Goal: Task Accomplishment & Management: Use online tool/utility

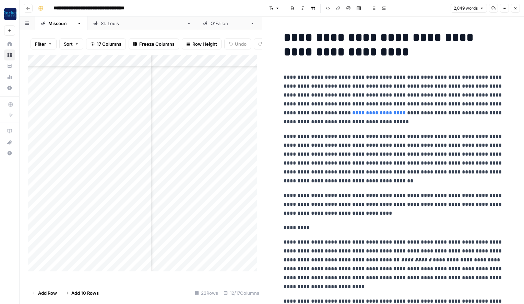
click at [516, 8] on icon "button" at bounding box center [515, 8] width 2 height 2
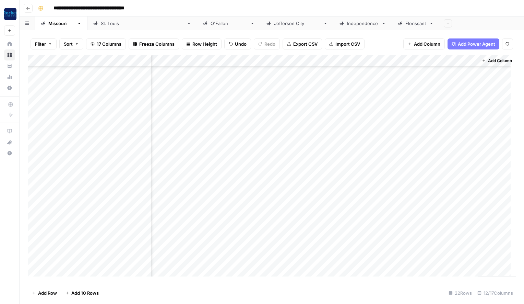
scroll to position [47, 327]
click at [28, 7] on icon "button" at bounding box center [28, 8] width 4 height 4
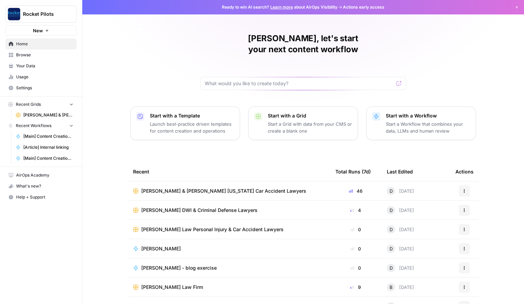
scroll to position [12, 0]
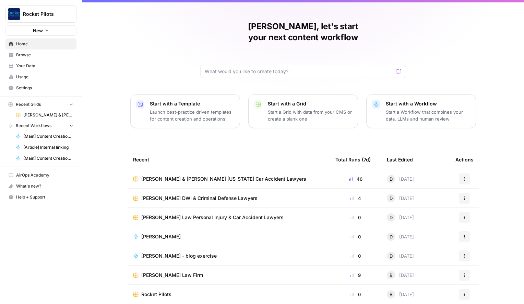
click at [23, 55] on span "Browse" at bounding box center [44, 55] width 57 height 6
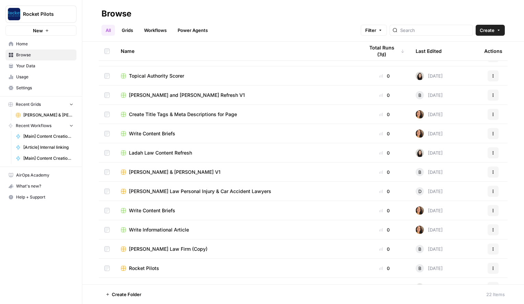
scroll to position [107, 0]
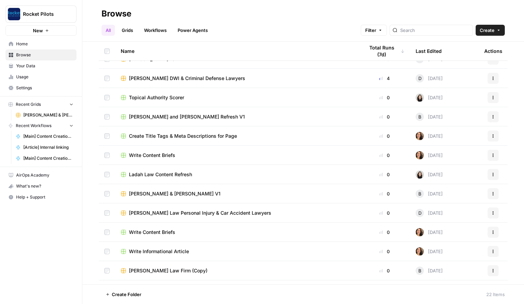
click at [151, 32] on link "Workflows" at bounding box center [155, 30] width 31 height 11
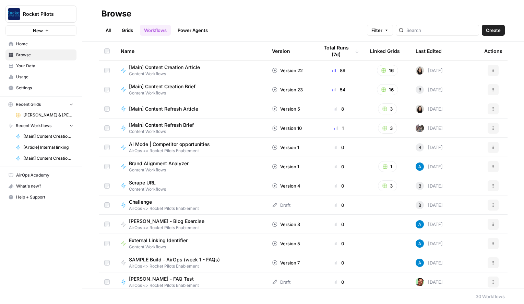
click at [165, 65] on span "[Main] Content Creation Article" at bounding box center [164, 67] width 71 height 7
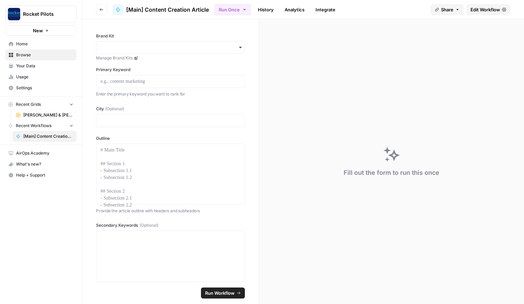
click at [97, 8] on button "Go back" at bounding box center [101, 9] width 11 height 11
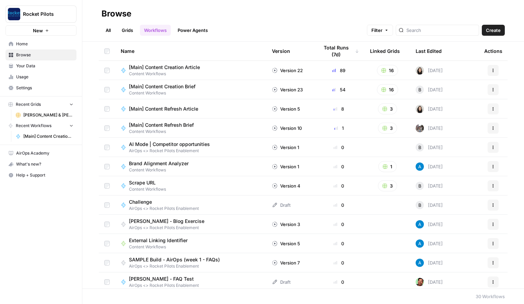
click at [186, 84] on span "[Main] Content Creation Brief" at bounding box center [162, 86] width 67 height 7
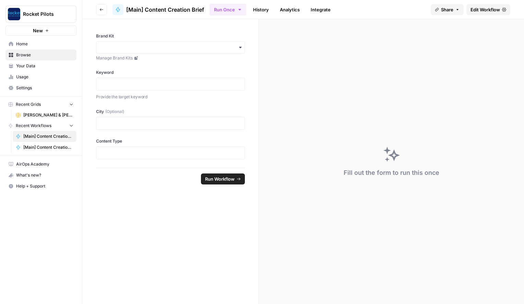
click at [100, 7] on button "Go back" at bounding box center [101, 9] width 11 height 11
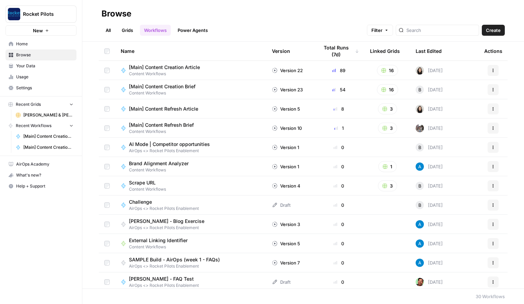
click at [178, 68] on span "[Main] Content Creation Article" at bounding box center [164, 67] width 71 height 7
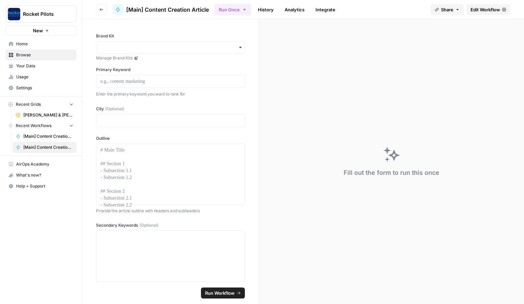
click at [486, 9] on span "Edit Workflow" at bounding box center [485, 9] width 29 height 7
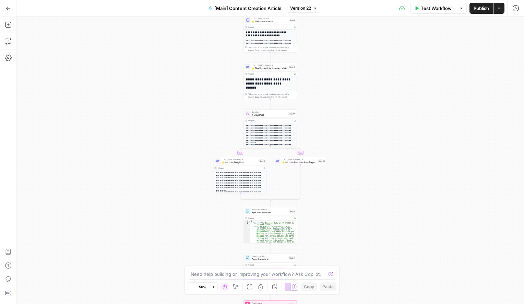
click at [213, 286] on icon "button" at bounding box center [213, 286] width 2 height 2
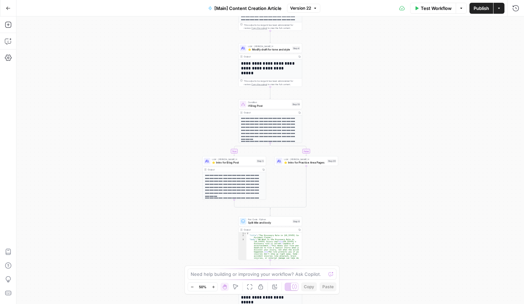
click at [213, 286] on icon "button" at bounding box center [213, 286] width 2 height 2
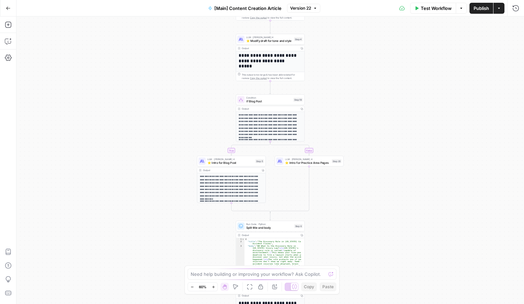
click at [213, 286] on icon "button" at bounding box center [213, 286] width 2 height 2
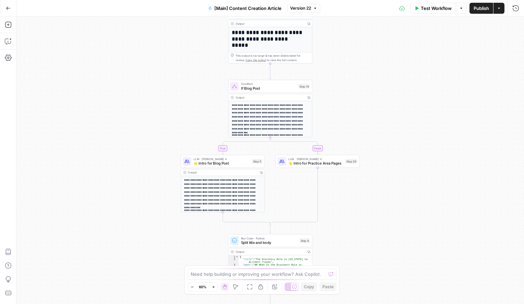
click at [213, 286] on icon "button" at bounding box center [213, 286] width 2 height 2
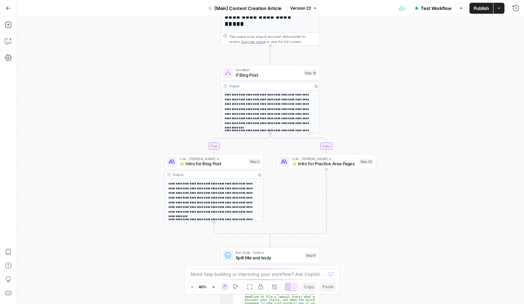
click at [213, 286] on icon "button" at bounding box center [213, 286] width 2 height 2
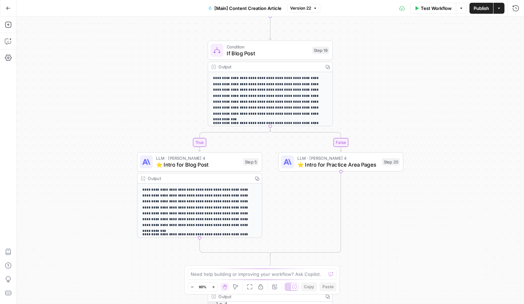
click at [213, 286] on icon "button" at bounding box center [213, 286] width 2 height 2
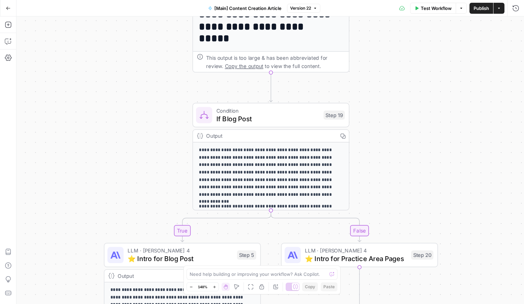
drag, startPoint x: 402, startPoint y: 71, endPoint x: 386, endPoint y: 217, distance: 146.6
click at [395, 196] on div "true false true false Workflow Set Inputs Inputs Condition If city is provided …" at bounding box center [270, 159] width 508 height 287
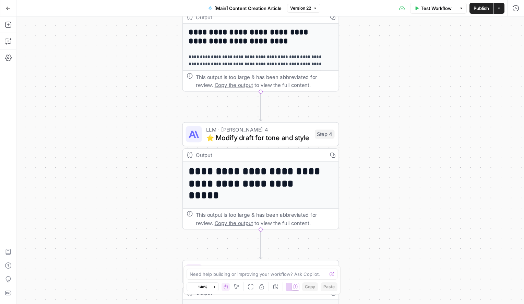
drag, startPoint x: 392, startPoint y: 99, endPoint x: 389, endPoint y: 229, distance: 130.0
click at [389, 229] on div "true false true false Workflow Set Inputs Inputs Condition If city is provided …" at bounding box center [270, 159] width 508 height 287
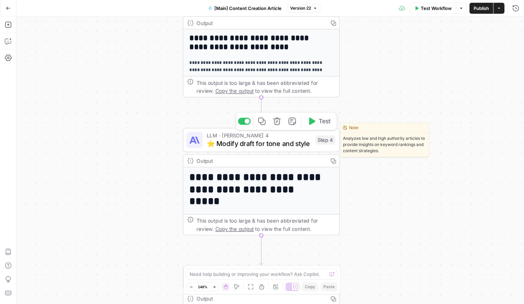
click at [283, 143] on span "⭐️ Modify draft for tone and style" at bounding box center [259, 143] width 105 height 10
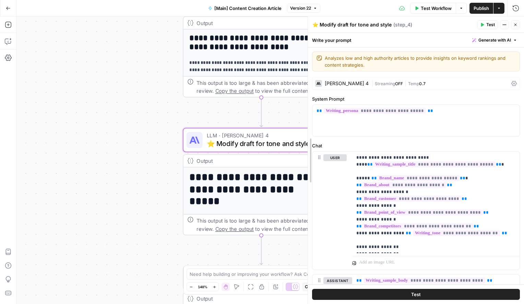
drag, startPoint x: 385, startPoint y: 117, endPoint x: 467, endPoint y: 83, distance: 88.6
click at [306, 113] on div at bounding box center [308, 159] width 7 height 287
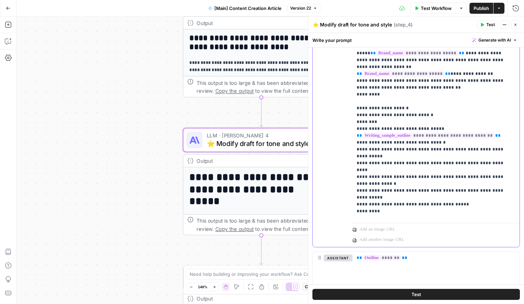
scroll to position [1077, 0]
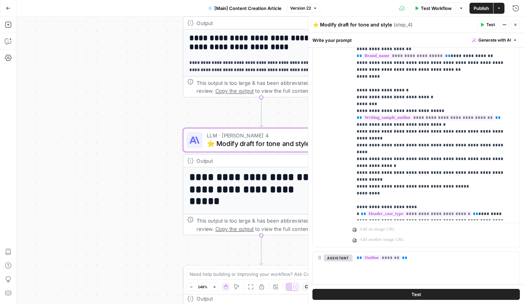
click at [514, 23] on icon "button" at bounding box center [515, 25] width 4 height 4
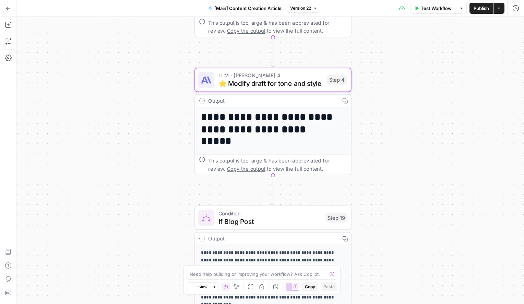
drag, startPoint x: 402, startPoint y: 183, endPoint x: 418, endPoint y: 49, distance: 134.6
click at [418, 49] on div "true false true false Workflow Set Inputs Inputs Condition If city is provided …" at bounding box center [270, 159] width 508 height 287
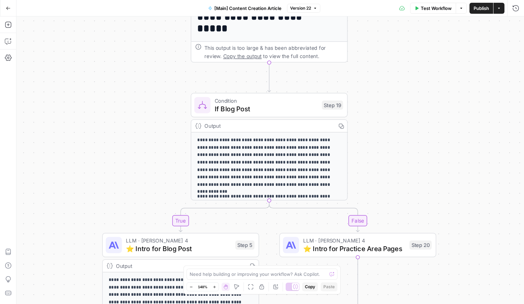
drag, startPoint x: 401, startPoint y: 186, endPoint x: 396, endPoint y: 119, distance: 66.7
click at [393, 126] on div "true false true false Workflow Set Inputs Inputs Condition If city is provided …" at bounding box center [270, 159] width 508 height 287
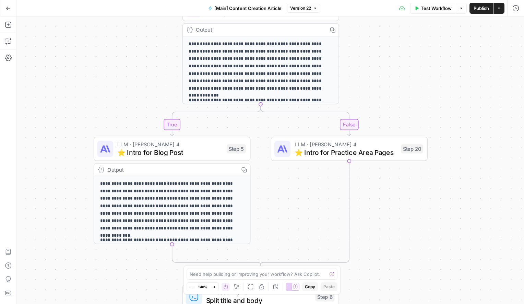
drag, startPoint x: 431, startPoint y: 148, endPoint x: 421, endPoint y: 20, distance: 128.3
click at [421, 20] on div "true false true false Workflow Set Inputs Inputs Condition If city is provided …" at bounding box center [270, 159] width 508 height 287
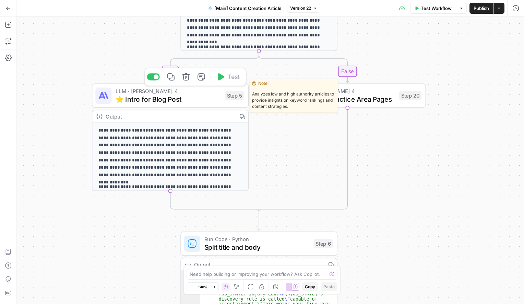
click at [182, 96] on span "⭐️ Intro for Blog Post" at bounding box center [168, 99] width 105 height 10
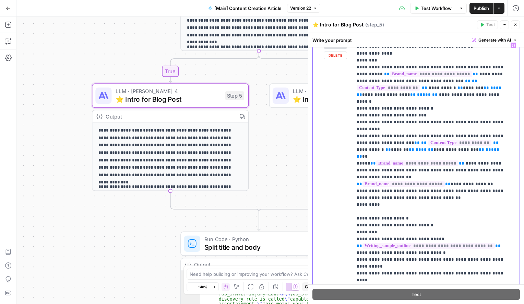
scroll to position [1057, 0]
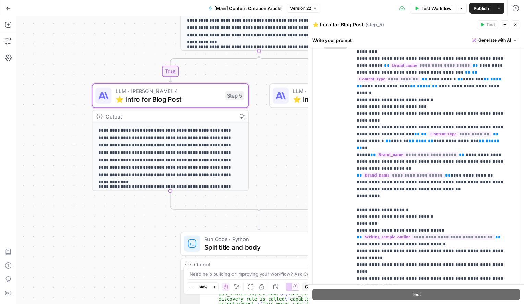
click at [303, 90] on span "LLM · [PERSON_NAME] 4" at bounding box center [344, 91] width 102 height 8
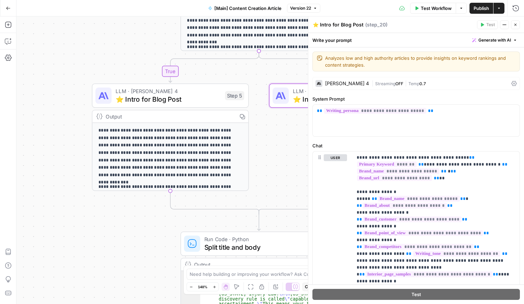
type textarea "⭐️ Intro for Practice Area Pages"
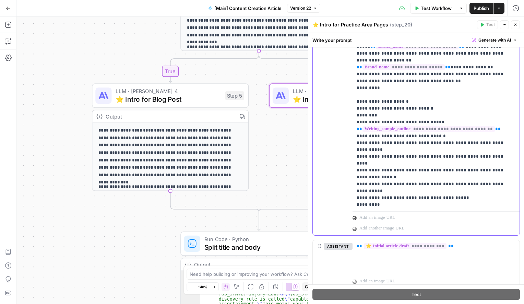
scroll to position [1091, 0]
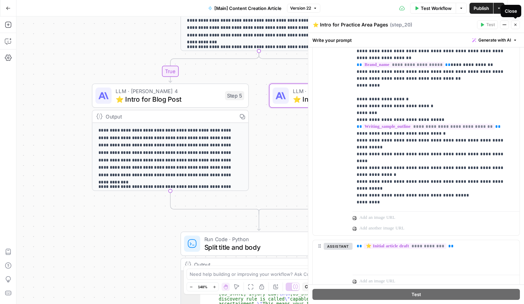
click at [515, 22] on button "Close" at bounding box center [515, 24] width 9 height 9
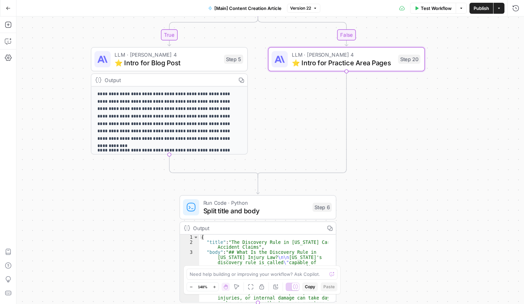
drag, startPoint x: 421, startPoint y: 229, endPoint x: 425, endPoint y: 126, distance: 103.0
click at [425, 126] on div "true false true false Workflow Set Inputs Inputs Condition If city is provided …" at bounding box center [270, 159] width 508 height 287
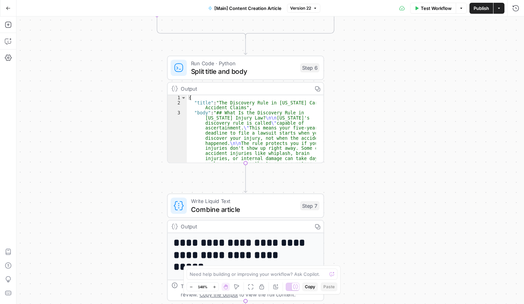
drag, startPoint x: 423, startPoint y: 218, endPoint x: 407, endPoint y: 111, distance: 108.6
click at [407, 111] on div "true false true false Workflow Set Inputs Inputs Condition If city is provided …" at bounding box center [270, 159] width 508 height 287
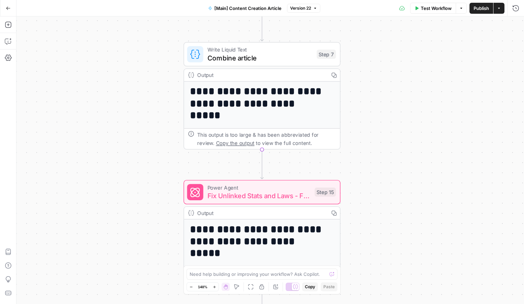
drag, startPoint x: 409, startPoint y: 215, endPoint x: 427, endPoint y: 91, distance: 125.5
click at [427, 91] on div "true false true false Workflow Set Inputs Inputs Condition If city is provided …" at bounding box center [270, 159] width 508 height 287
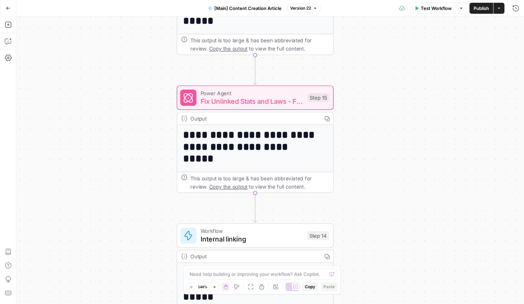
drag, startPoint x: 416, startPoint y: 163, endPoint x: 402, endPoint y: 30, distance: 133.9
click at [402, 30] on div "true false true false Workflow Set Inputs Inputs Condition If city is provided …" at bounding box center [270, 159] width 508 height 287
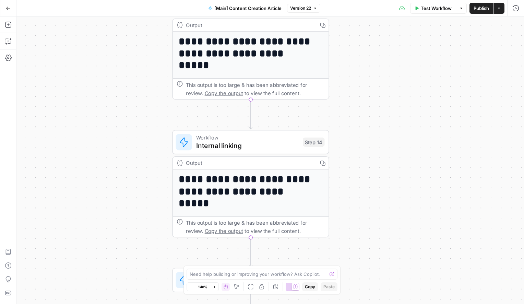
drag, startPoint x: 409, startPoint y: 168, endPoint x: 414, endPoint y: 29, distance: 139.0
click at [414, 29] on div "true false true false Workflow Set Inputs Inputs Condition If city is provided …" at bounding box center [270, 159] width 508 height 287
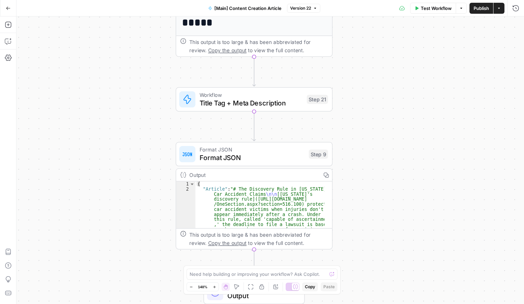
drag, startPoint x: 393, startPoint y: 200, endPoint x: 393, endPoint y: 81, distance: 119.0
click at [393, 82] on div "true false true false Workflow Set Inputs Inputs Condition If city is provided …" at bounding box center [270, 159] width 508 height 287
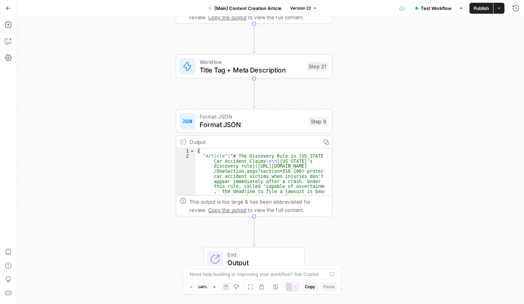
drag, startPoint x: 391, startPoint y: 168, endPoint x: 397, endPoint y: 47, distance: 121.6
click at [397, 47] on div "true false true false Workflow Set Inputs Inputs Condition If city is provided …" at bounding box center [270, 159] width 508 height 287
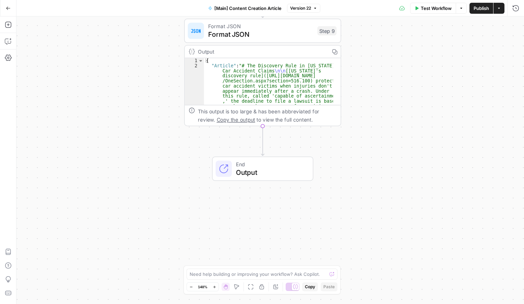
drag, startPoint x: 395, startPoint y: 190, endPoint x: 397, endPoint y: 218, distance: 28.6
click at [397, 218] on div "true false true false Workflow Set Inputs Inputs Condition If city is provided …" at bounding box center [270, 159] width 508 height 287
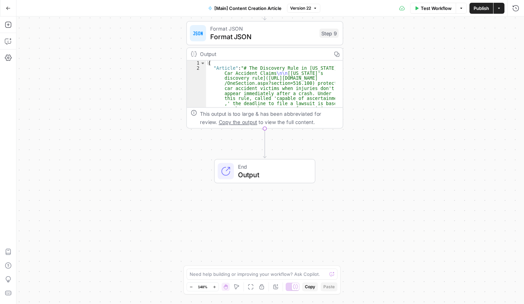
drag, startPoint x: 394, startPoint y: 65, endPoint x: 379, endPoint y: 264, distance: 199.5
click at [379, 252] on div "true false true false Workflow Set Inputs Inputs Condition If city is provided …" at bounding box center [270, 159] width 508 height 287
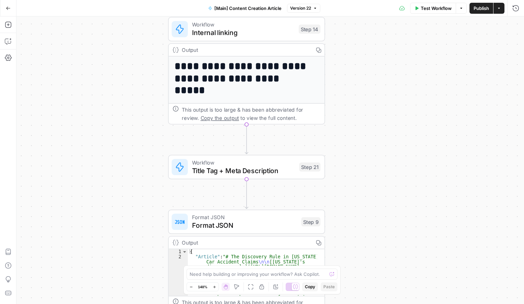
drag, startPoint x: 387, startPoint y: 71, endPoint x: 397, endPoint y: 293, distance: 222.2
click at [397, 285] on div "true false true false Workflow Set Inputs Inputs Condition If city is provided …" at bounding box center [270, 159] width 508 height 287
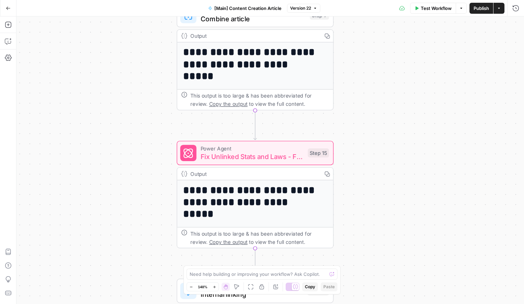
drag, startPoint x: 405, startPoint y: 163, endPoint x: 409, endPoint y: 248, distance: 85.5
click at [407, 229] on div "true false true false Workflow Set Inputs Inputs Condition If city is provided …" at bounding box center [270, 159] width 508 height 287
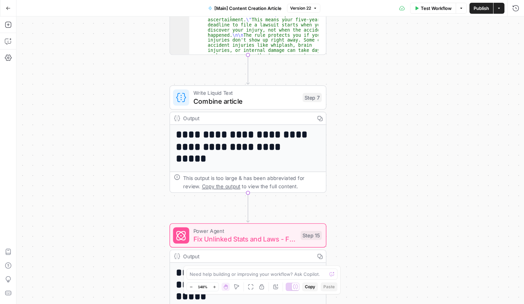
drag, startPoint x: 396, startPoint y: 66, endPoint x: 374, endPoint y: 241, distance: 176.0
click at [374, 238] on div "true false true false Workflow Set Inputs Inputs Condition If city is provided …" at bounding box center [270, 159] width 508 height 287
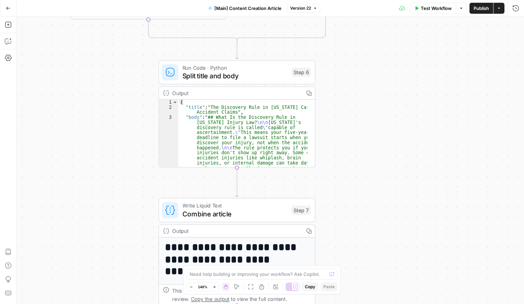
drag, startPoint x: 382, startPoint y: 148, endPoint x: 377, endPoint y: 239, distance: 91.4
click at [379, 222] on div "true false true false Workflow Set Inputs Inputs Condition If city is provided …" at bounding box center [270, 159] width 508 height 287
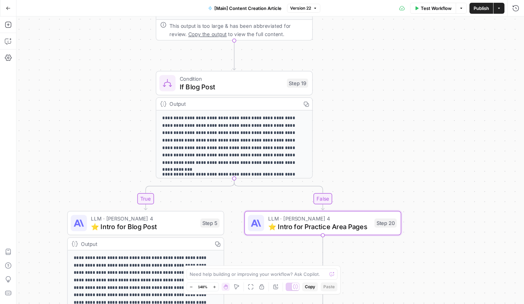
drag, startPoint x: 383, startPoint y: 42, endPoint x: 382, endPoint y: 306, distance: 264.4
click at [382, 303] on html "Rocket Pilots New Home Browse Your Data Usage Settings Recent Grids [PERSON_NAM…" at bounding box center [262, 152] width 524 height 304
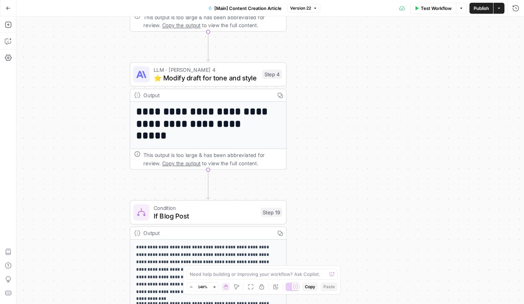
drag, startPoint x: 413, startPoint y: 127, endPoint x: 387, endPoint y: 250, distance: 125.9
click at [387, 243] on div "true false true false Workflow Set Inputs Inputs Condition If city is provided …" at bounding box center [270, 159] width 508 height 287
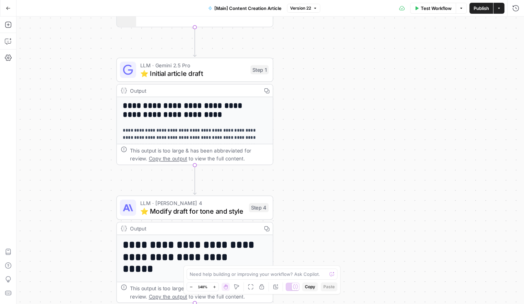
drag, startPoint x: 391, startPoint y: 145, endPoint x: 376, endPoint y: 295, distance: 151.4
click at [376, 290] on div "true false true false Workflow Set Inputs Inputs Condition If city is provided …" at bounding box center [270, 159] width 508 height 287
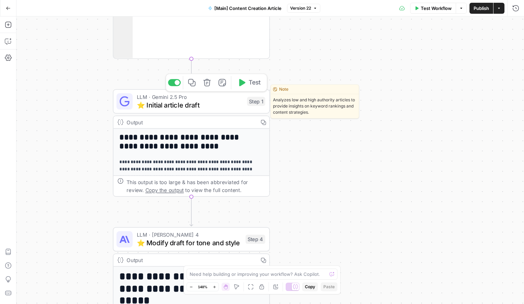
click at [225, 99] on span "LLM · Gemini 2.5 Pro" at bounding box center [190, 97] width 106 height 8
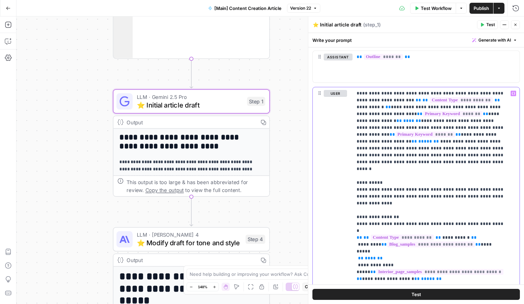
scroll to position [386, 0]
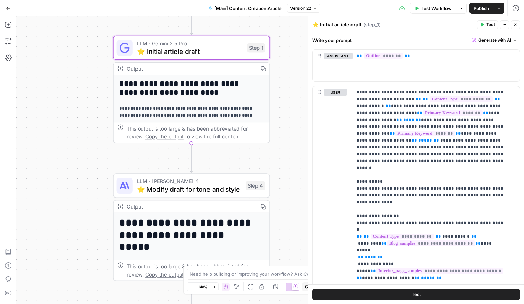
drag, startPoint x: 294, startPoint y: 161, endPoint x: 293, endPoint y: 99, distance: 61.7
click at [293, 99] on div "true false true false Workflow Set Inputs Inputs Condition If city is provided …" at bounding box center [270, 159] width 508 height 287
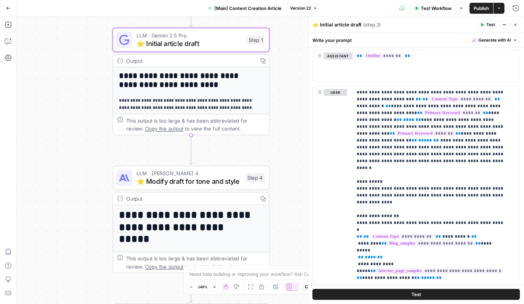
drag, startPoint x: 289, startPoint y: 164, endPoint x: 289, endPoint y: 119, distance: 44.6
click at [289, 119] on div "true false true false Workflow Set Inputs Inputs Condition If city is provided …" at bounding box center [270, 159] width 508 height 287
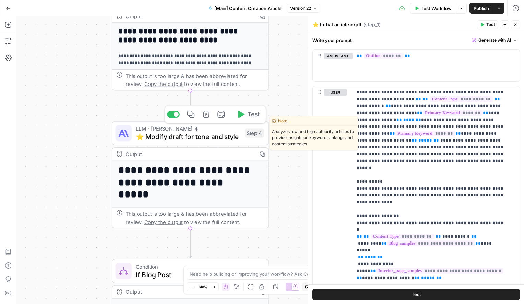
click at [208, 131] on div "LLM · [PERSON_NAME] 4 ⭐️ Modify draft for tone and style" at bounding box center [188, 132] width 105 height 17
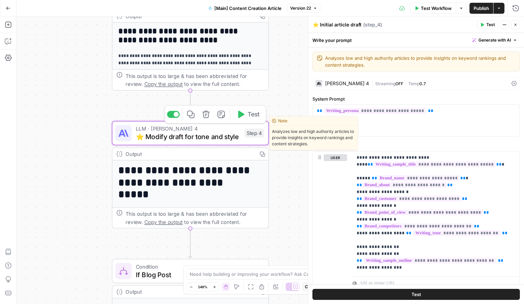
type textarea "⭐️ Modify draft for tone and style"
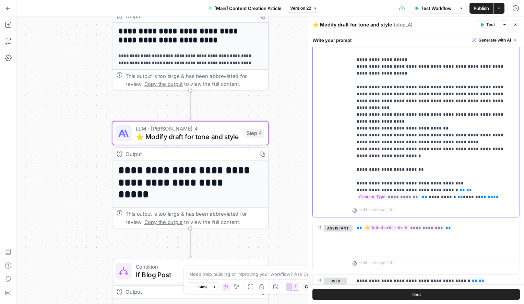
scroll to position [90, 0]
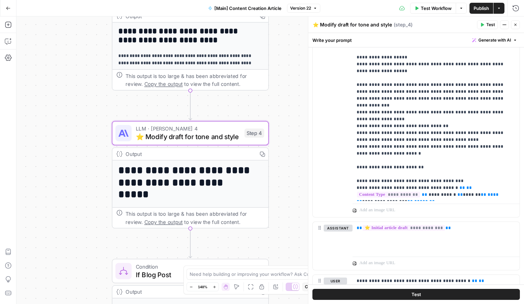
click at [513, 23] on button "Close" at bounding box center [515, 24] width 9 height 9
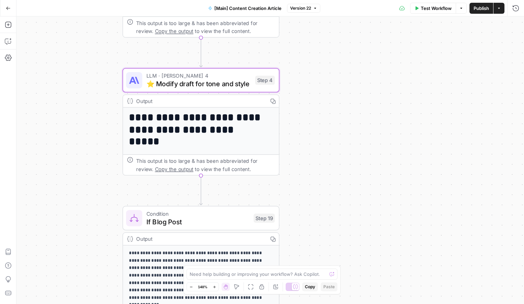
drag, startPoint x: 332, startPoint y: 193, endPoint x: 347, endPoint y: 116, distance: 79.3
click at [347, 116] on div "true false true false Workflow Set Inputs Inputs Condition If city is provided …" at bounding box center [270, 159] width 508 height 287
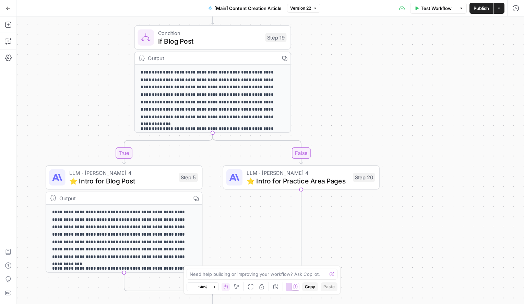
drag, startPoint x: 339, startPoint y: 206, endPoint x: 355, endPoint y: 29, distance: 177.7
click at [355, 29] on div "true false true false Workflow Set Inputs Inputs Condition If city is provided …" at bounding box center [270, 159] width 508 height 287
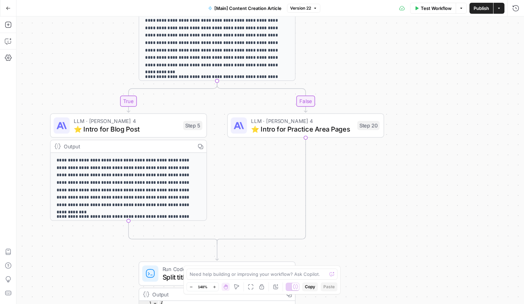
drag, startPoint x: 364, startPoint y: 76, endPoint x: 360, endPoint y: 26, distance: 49.9
click at [359, 26] on div "true false true false Workflow Set Inputs Inputs Condition If city is provided …" at bounding box center [270, 159] width 508 height 287
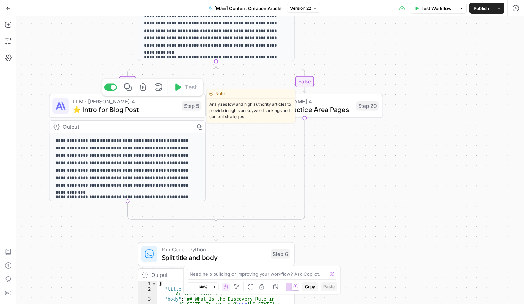
click at [162, 107] on span "⭐️ Intro for Blog Post" at bounding box center [125, 109] width 105 height 10
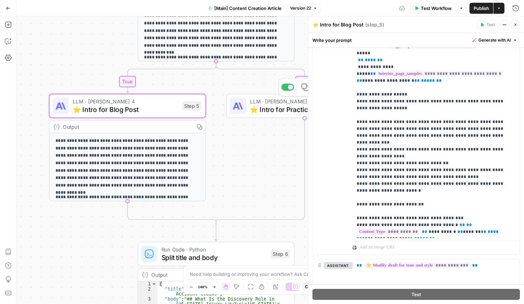
click at [279, 108] on span "⭐️ Intro for Practice Area Pages" at bounding box center [301, 109] width 102 height 10
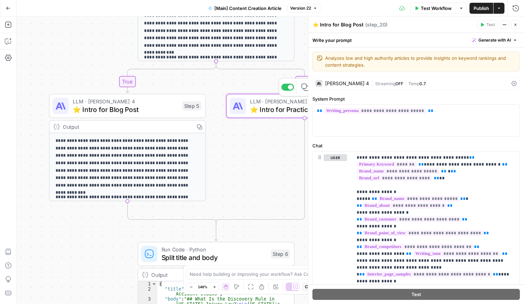
type textarea "⭐️ Intro for Practice Area Pages"
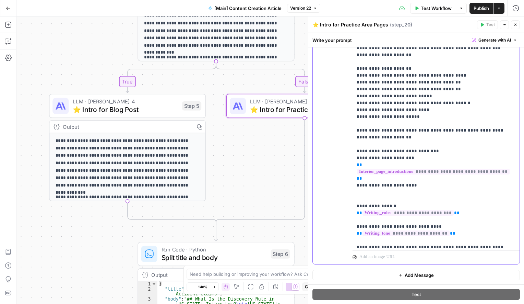
scroll to position [69, 0]
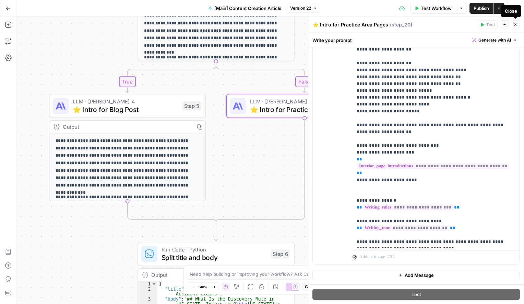
click at [517, 25] on span "Close" at bounding box center [517, 25] width 0 height 0
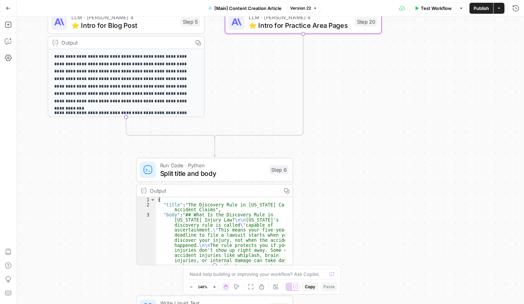
drag, startPoint x: 365, startPoint y: 249, endPoint x: 360, endPoint y: 141, distance: 108.5
click at [360, 141] on div "true false true false Workflow Set Inputs Inputs Condition If city is provided …" at bounding box center [270, 159] width 508 height 287
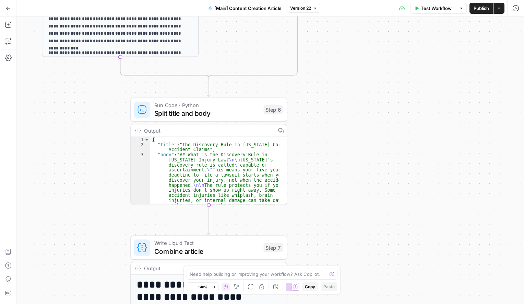
drag, startPoint x: 343, startPoint y: 234, endPoint x: 350, endPoint y: 108, distance: 126.8
click at [350, 108] on div "true false true false Workflow Set Inputs Inputs Condition If city is provided …" at bounding box center [270, 159] width 508 height 287
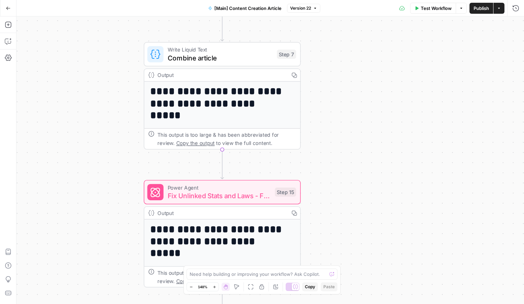
drag, startPoint x: 349, startPoint y: 175, endPoint x: 352, endPoint y: 23, distance: 152.3
click at [352, 23] on div "true false true false Workflow Set Inputs Inputs Condition If city is provided …" at bounding box center [270, 159] width 508 height 287
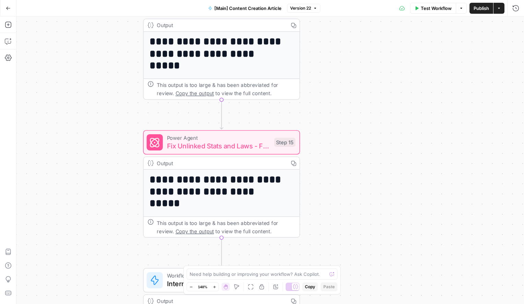
drag, startPoint x: 347, startPoint y: 195, endPoint x: 355, endPoint y: 91, distance: 104.5
click at [355, 91] on div "true false true false Workflow Set Inputs Inputs Condition If city is provided …" at bounding box center [270, 159] width 508 height 287
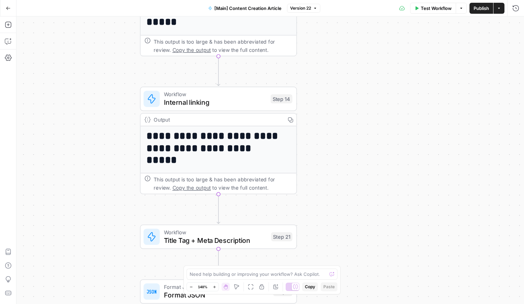
drag, startPoint x: 365, startPoint y: 198, endPoint x: 353, endPoint y: 108, distance: 91.3
click at [352, 108] on div "true false true false Workflow Set Inputs Inputs Condition If city is provided …" at bounding box center [270, 159] width 508 height 287
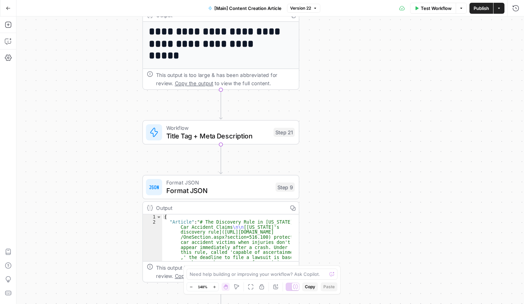
drag, startPoint x: 361, startPoint y: 209, endPoint x: 367, endPoint y: 89, distance: 120.1
click at [367, 89] on div "true false true false Workflow Set Inputs Inputs Condition If city is provided …" at bounding box center [270, 159] width 508 height 287
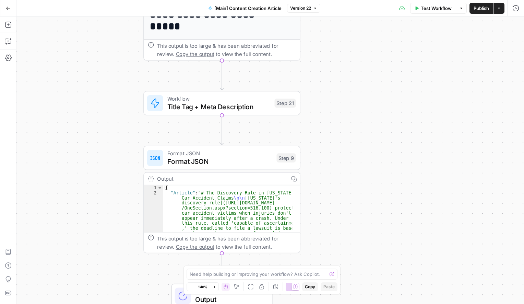
drag, startPoint x: 365, startPoint y: 193, endPoint x: 367, endPoint y: 56, distance: 136.9
click at [367, 56] on div "true false true false Workflow Set Inputs Inputs Condition If city is provided …" at bounding box center [270, 159] width 508 height 287
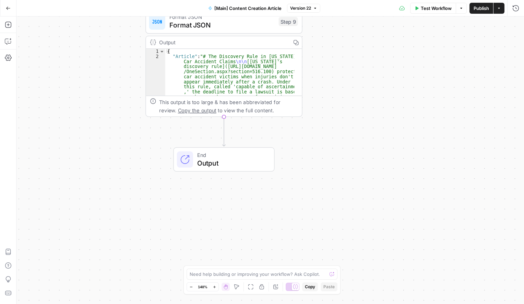
drag, startPoint x: 343, startPoint y: 52, endPoint x: 339, endPoint y: 248, distance: 196.2
click at [339, 246] on div "true false true false Workflow Set Inputs Inputs Condition If city is provided …" at bounding box center [270, 159] width 508 height 287
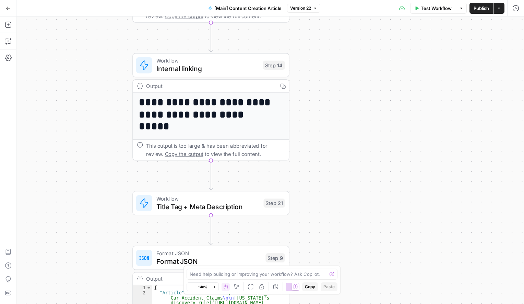
drag, startPoint x: 349, startPoint y: 73, endPoint x: 339, endPoint y: 301, distance: 227.6
click at [339, 274] on body "Rocket Pilots New Home Browse Your Data Usage Settings Recent Grids [PERSON_NAM…" at bounding box center [262, 152] width 524 height 304
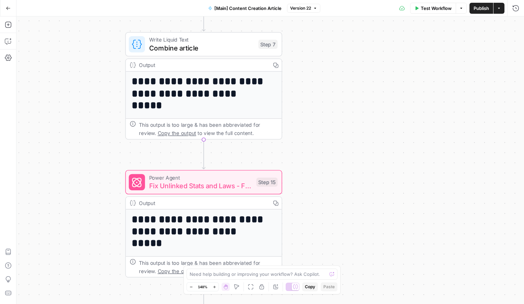
drag, startPoint x: 356, startPoint y: 142, endPoint x: 348, endPoint y: 323, distance: 181.2
click at [348, 303] on html "Rocket Pilots New Home Browse Your Data Usage Settings Recent Grids [PERSON_NAM…" at bounding box center [262, 152] width 524 height 304
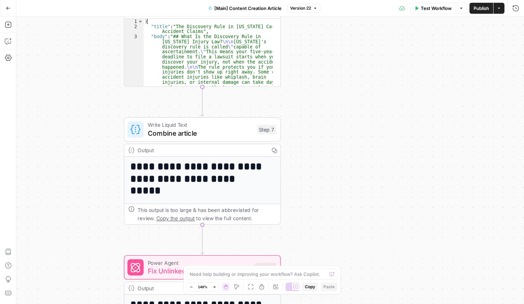
drag, startPoint x: 341, startPoint y: 101, endPoint x: 338, endPoint y: 212, distance: 110.5
click at [338, 185] on div "true false true false Workflow Set Inputs Inputs Condition If city is provided …" at bounding box center [270, 159] width 508 height 287
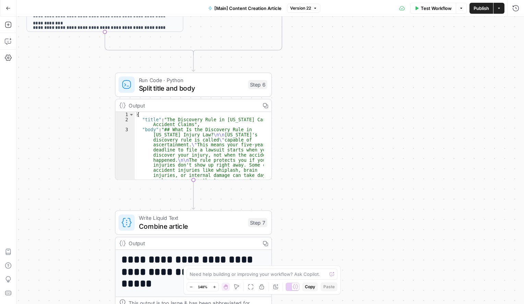
drag, startPoint x: 336, startPoint y: 59, endPoint x: 312, endPoint y: 271, distance: 213.3
click at [312, 251] on div "true false true false Workflow Set Inputs Inputs Condition If city is provided …" at bounding box center [270, 159] width 508 height 287
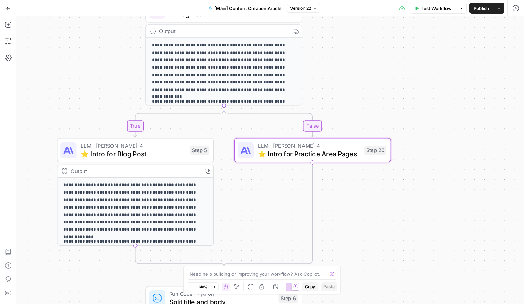
drag, startPoint x: 348, startPoint y: 194, endPoint x: 396, endPoint y: 226, distance: 57.7
click at [396, 226] on div "true false true false Workflow Set Inputs Inputs Condition If city is provided …" at bounding box center [270, 159] width 508 height 287
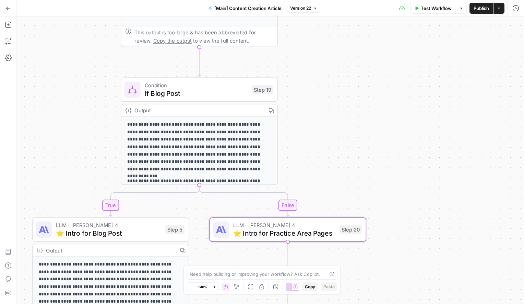
drag, startPoint x: 390, startPoint y: 64, endPoint x: 366, endPoint y: 167, distance: 106.1
click at [366, 165] on div "true false true false Workflow Set Inputs Inputs Condition If city is provided …" at bounding box center [270, 159] width 508 height 287
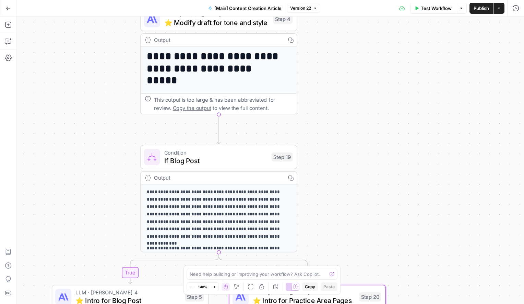
drag, startPoint x: 359, startPoint y: 116, endPoint x: 378, endPoint y: 169, distance: 56.8
click at [379, 168] on div "true false true false Workflow Set Inputs Inputs Condition If city is provided …" at bounding box center [270, 159] width 508 height 287
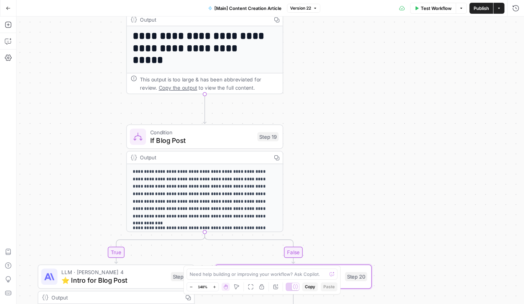
drag, startPoint x: 365, startPoint y: 101, endPoint x: 357, endPoint y: 74, distance: 27.7
click at [354, 73] on div "true false true false Workflow Set Inputs Inputs Condition If city is provided …" at bounding box center [270, 159] width 508 height 287
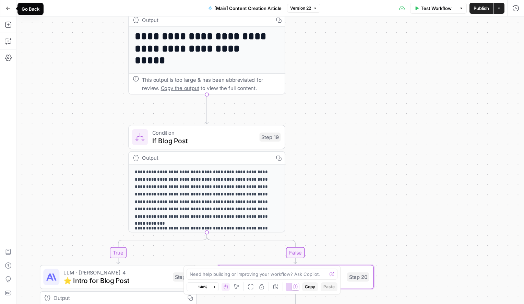
click at [7, 7] on icon "button" at bounding box center [8, 8] width 5 height 5
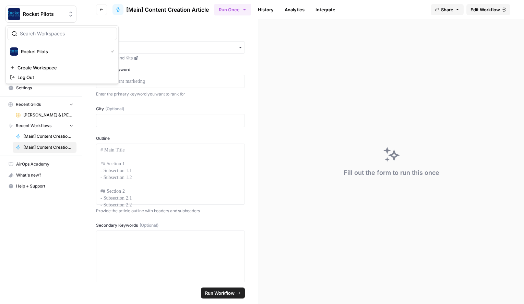
click at [7, 7] on button "Rocket Pilots" at bounding box center [40, 13] width 71 height 17
click at [102, 10] on icon "button" at bounding box center [101, 10] width 4 height 4
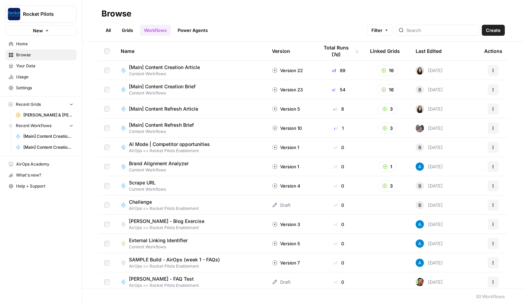
click at [158, 85] on span "[Main] Content Creation Brief" at bounding box center [162, 86] width 67 height 7
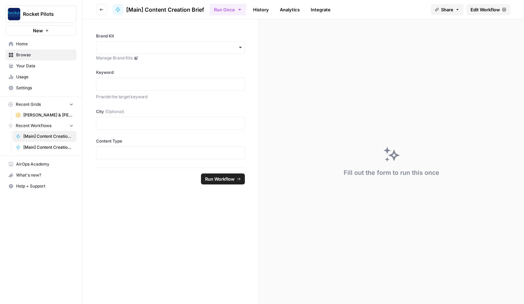
click at [480, 9] on span "Edit Workflow" at bounding box center [485, 9] width 29 height 7
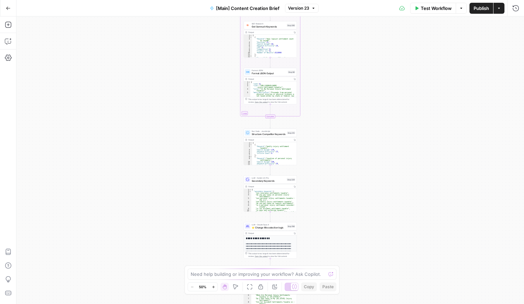
click at [212, 284] on button "Zoom In" at bounding box center [213, 286] width 8 height 8
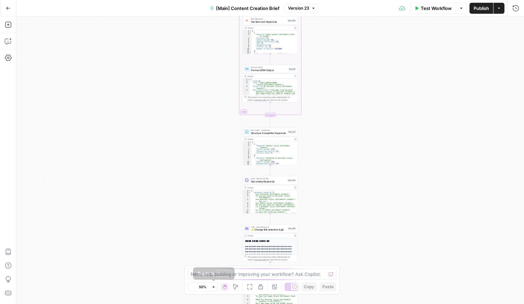
click at [212, 284] on button "Zoom In" at bounding box center [213, 286] width 8 height 8
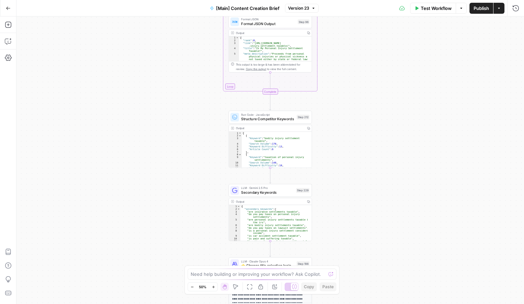
click at [212, 284] on button "Zoom In" at bounding box center [213, 286] width 8 height 8
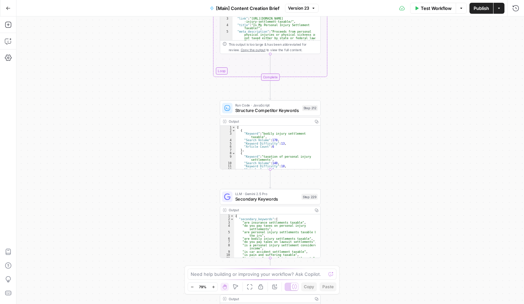
click at [212, 284] on button "Zoom In" at bounding box center [213, 286] width 8 height 8
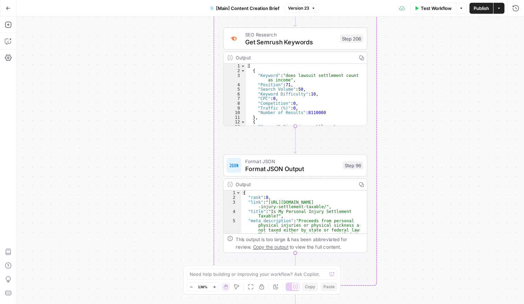
drag, startPoint x: 360, startPoint y: 64, endPoint x: 388, endPoint y: 323, distance: 261.1
click at [388, 303] on html "Rocket Pilots New Home Browse Your Data Usage Settings Recent Grids [PERSON_NAM…" at bounding box center [262, 152] width 524 height 304
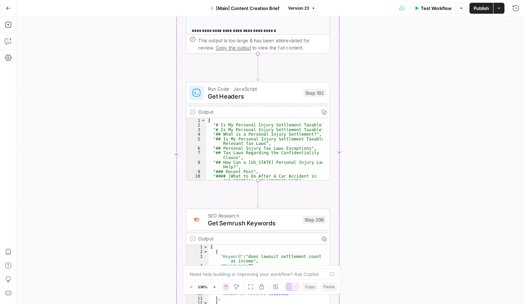
drag, startPoint x: 423, startPoint y: 137, endPoint x: 376, endPoint y: 323, distance: 192.0
click at [376, 303] on html "Rocket Pilots New Home Browse Your Data Usage Settings Recent Grids [PERSON_NAM…" at bounding box center [262, 152] width 524 height 304
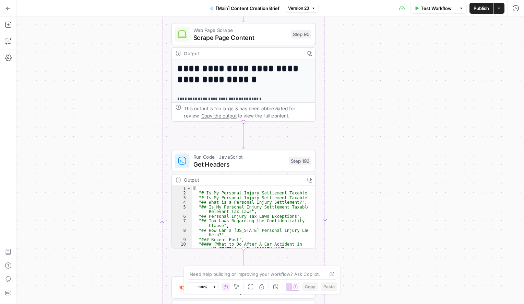
drag, startPoint x: 401, startPoint y: 97, endPoint x: 392, endPoint y: 178, distance: 81.2
click at [392, 171] on div "true false true false Workflow Set Inputs Inputs Condition If city is provided …" at bounding box center [270, 159] width 508 height 287
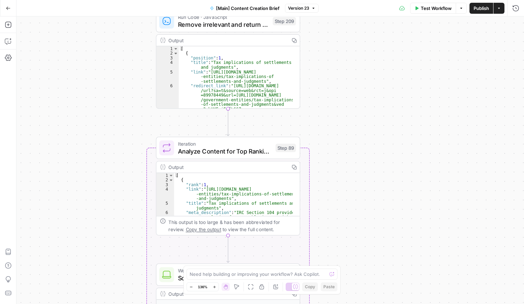
drag, startPoint x: 382, startPoint y: 66, endPoint x: 368, endPoint y: 285, distance: 220.0
click at [368, 284] on div "true false true false Workflow Set Inputs Inputs Condition If city is provided …" at bounding box center [270, 159] width 508 height 287
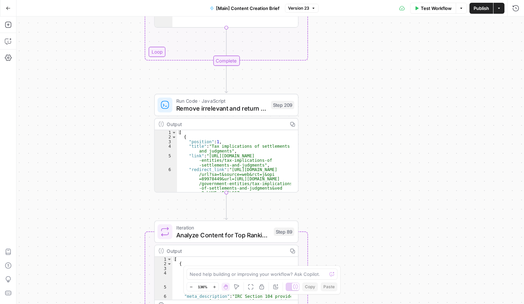
drag, startPoint x: 361, startPoint y: 84, endPoint x: 361, endPoint y: 168, distance: 84.0
click at [361, 168] on div "true false true false Workflow Set Inputs Inputs Condition If city is provided …" at bounding box center [270, 159] width 508 height 287
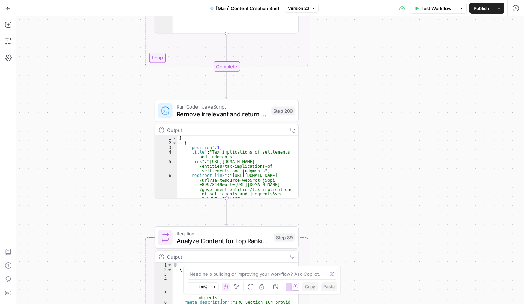
click at [356, 25] on div "true false true false Workflow Set Inputs Inputs Condition If city is provided …" at bounding box center [270, 159] width 508 height 287
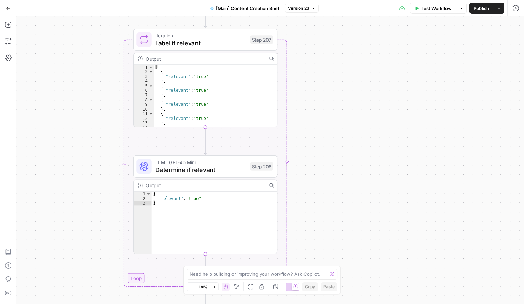
drag, startPoint x: 349, startPoint y: 47, endPoint x: 325, endPoint y: 264, distance: 218.4
click at [325, 264] on div "true false true false Workflow Set Inputs Inputs Condition If city is provided …" at bounding box center [270, 159] width 508 height 287
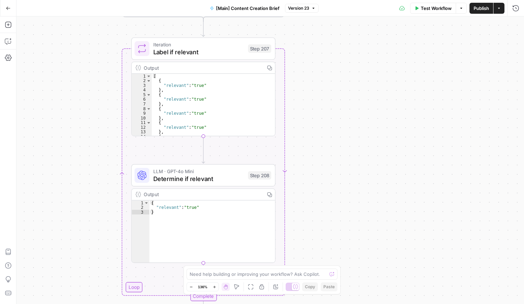
drag, startPoint x: 340, startPoint y: 73, endPoint x: 329, endPoint y: 323, distance: 250.6
click at [329, 303] on html "Rocket Pilots New Home Browse Your Data Usage Settings Recent Grids [PERSON_NAM…" at bounding box center [262, 152] width 524 height 304
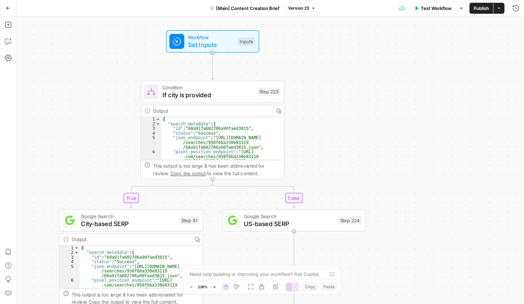
drag, startPoint x: 353, startPoint y: 69, endPoint x: 371, endPoint y: 67, distance: 18.6
click at [371, 67] on div "true false true false Workflow Set Inputs Inputs Condition If city is provided …" at bounding box center [270, 159] width 508 height 287
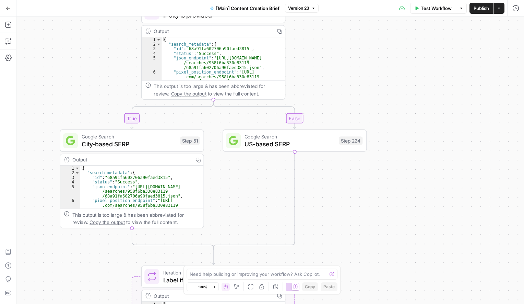
drag, startPoint x: 348, startPoint y: 225, endPoint x: 355, endPoint y: 87, distance: 138.1
click at [355, 87] on div "true false true false Workflow Set Inputs Inputs Condition If city is provided …" at bounding box center [270, 159] width 508 height 287
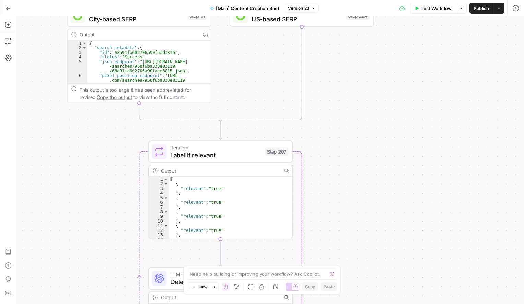
drag, startPoint x: 361, startPoint y: 206, endPoint x: 363, endPoint y: 46, distance: 160.2
click at [356, 57] on div "true false true false Workflow Set Inputs Inputs Condition If city is provided …" at bounding box center [270, 159] width 508 height 287
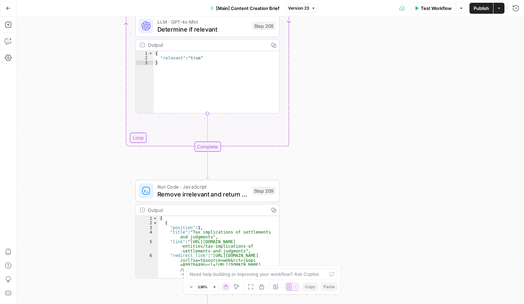
drag, startPoint x: 353, startPoint y: 182, endPoint x: 353, endPoint y: 45, distance: 137.2
click at [352, 42] on div "true false true false Workflow Set Inputs Inputs Condition If city is provided …" at bounding box center [270, 159] width 508 height 287
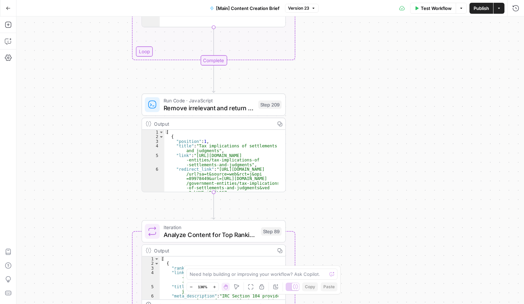
drag, startPoint x: 348, startPoint y: 200, endPoint x: 354, endPoint y: 123, distance: 77.1
click at [353, 122] on div "true false true false Workflow Set Inputs Inputs Condition If city is provided …" at bounding box center [270, 159] width 508 height 287
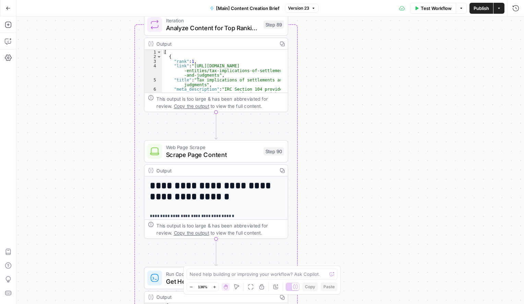
drag, startPoint x: 356, startPoint y: 180, endPoint x: 353, endPoint y: 3, distance: 177.0
click at [353, 3] on div "Go Back [Main] Content Creation Brief Version 23 Test Workflow Options Publish …" at bounding box center [262, 152] width 524 height 304
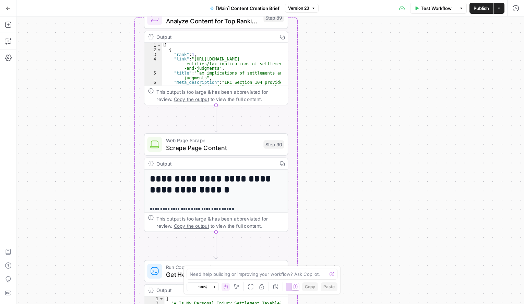
drag, startPoint x: 345, startPoint y: 182, endPoint x: 347, endPoint y: 92, distance: 90.9
click at [347, 92] on div "true false true false Workflow Set Inputs Inputs Condition If city is provided …" at bounding box center [270, 159] width 508 height 287
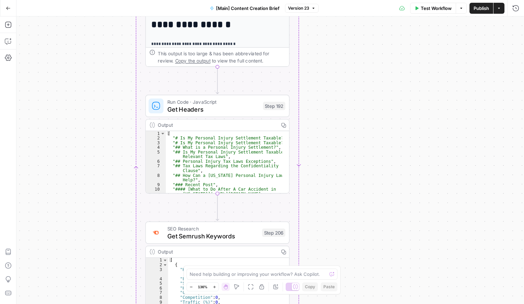
drag, startPoint x: 353, startPoint y: 156, endPoint x: 353, endPoint y: 69, distance: 87.1
click at [352, 68] on div "true false true false Workflow Set Inputs Inputs Condition If city is provided …" at bounding box center [270, 159] width 508 height 287
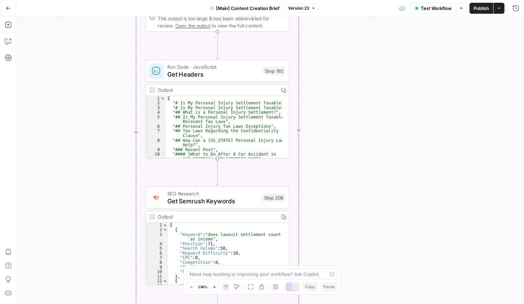
drag, startPoint x: 349, startPoint y: 229, endPoint x: 357, endPoint y: 133, distance: 96.6
click at [357, 133] on div "true false true false Workflow Set Inputs Inputs Condition If city is provided …" at bounding box center [270, 159] width 508 height 287
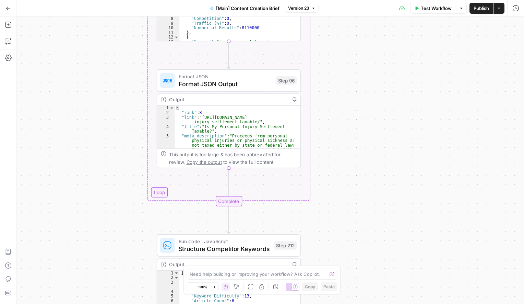
drag, startPoint x: 360, startPoint y: 258, endPoint x: 370, endPoint y: 56, distance: 201.9
click at [370, 56] on div "true false true false Workflow Set Inputs Inputs Condition If city is provided …" at bounding box center [270, 159] width 508 height 287
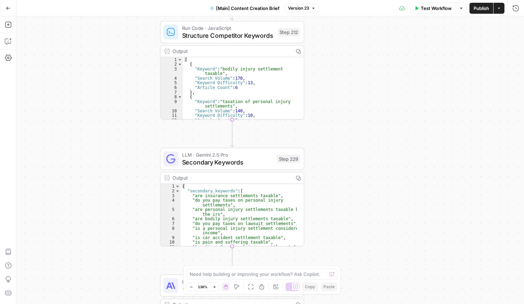
drag, startPoint x: 379, startPoint y: 215, endPoint x: 377, endPoint y: 27, distance: 188.0
click at [377, 27] on div "true false true false Workflow Set Inputs Inputs Condition If city is provided …" at bounding box center [270, 159] width 508 height 287
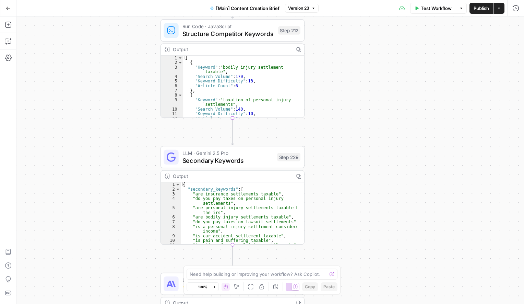
drag, startPoint x: 373, startPoint y: 182, endPoint x: 373, endPoint y: 118, distance: 64.8
click at [373, 118] on div "true false true false Workflow Set Inputs Inputs Condition If city is provided …" at bounding box center [270, 159] width 508 height 287
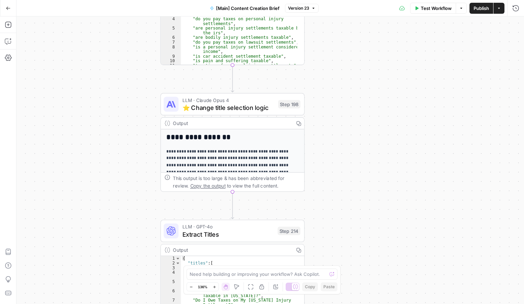
drag, startPoint x: 366, startPoint y: 243, endPoint x: 368, endPoint y: 103, distance: 140.3
click at [368, 103] on div "true false true false Workflow Set Inputs Inputs Condition If city is provided …" at bounding box center [270, 159] width 508 height 287
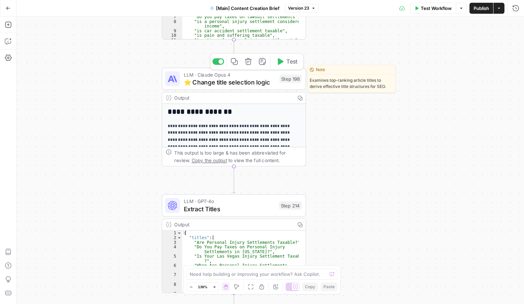
click at [246, 80] on span "⭐️ Change title selection logic" at bounding box center [230, 81] width 92 height 9
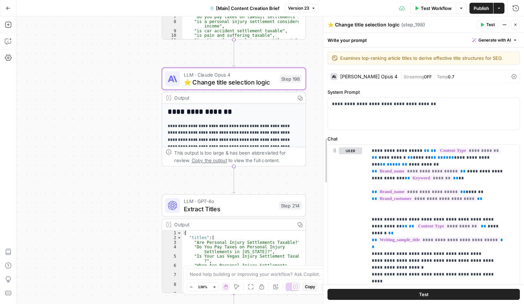
drag, startPoint x: 387, startPoint y: 134, endPoint x: 325, endPoint y: 126, distance: 62.3
click at [324, 126] on div at bounding box center [323, 159] width 7 height 287
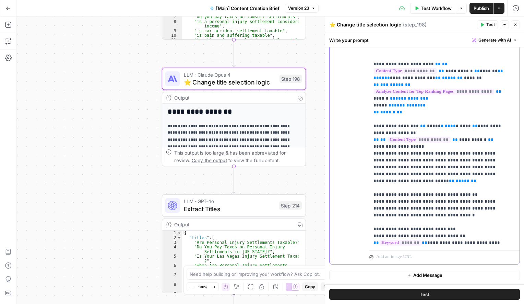
scroll to position [103, 0]
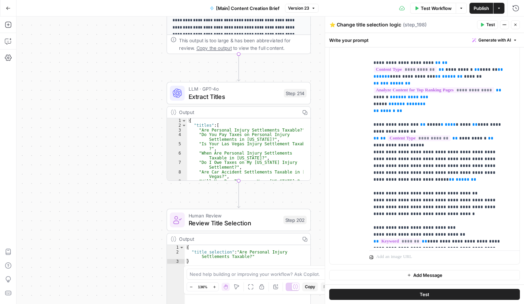
drag, startPoint x: 317, startPoint y: 169, endPoint x: 324, endPoint y: 47, distance: 122.3
click at [324, 47] on body "Rocket Pilots New Home Browse Your Data Usage Settings Recent Grids [PERSON_NAM…" at bounding box center [262, 152] width 524 height 304
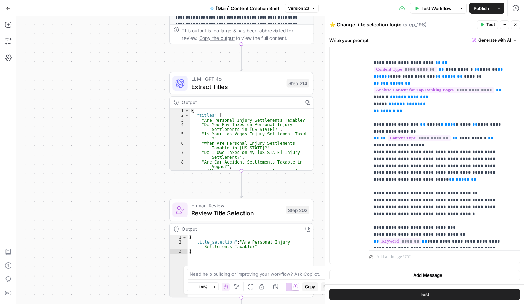
click at [515, 24] on icon "button" at bounding box center [515, 25] width 4 height 4
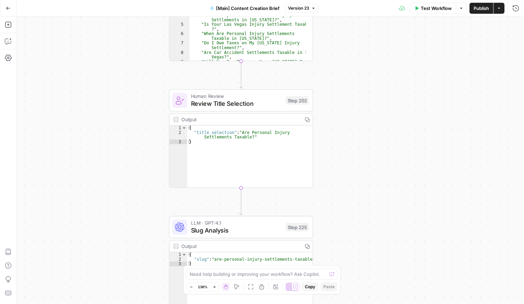
drag, startPoint x: 323, startPoint y: 189, endPoint x: 318, endPoint y: 67, distance: 122.2
click at [318, 67] on div "true false true false Workflow Set Inputs Inputs Condition If city is provided …" at bounding box center [270, 159] width 508 height 287
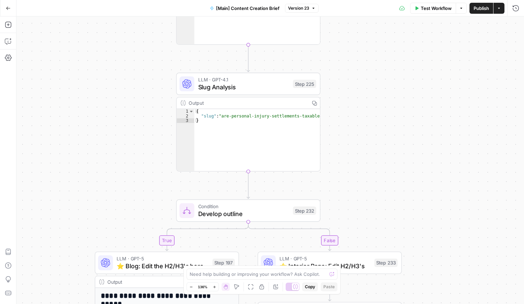
drag, startPoint x: 348, startPoint y: 218, endPoint x: 352, endPoint y: -6, distance: 224.0
click at [352, 0] on html "Rocket Pilots New Home Browse Your Data Usage Settings Recent Grids [PERSON_NAM…" at bounding box center [262, 152] width 524 height 304
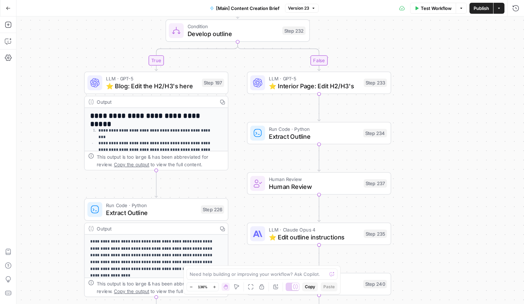
drag, startPoint x: 368, startPoint y: 121, endPoint x: 365, endPoint y: 35, distance: 86.1
click at [365, 35] on div "true false true false Workflow Set Inputs Inputs Condition If city is provided …" at bounding box center [270, 159] width 508 height 287
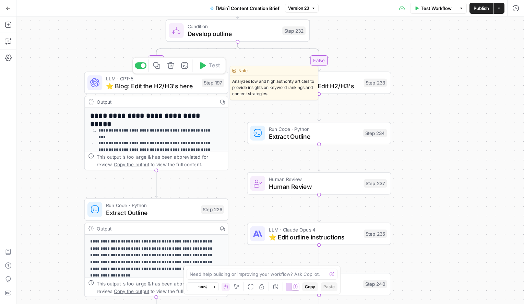
click at [167, 84] on span "⭐️ Blog: Edit the H2/H3's here" at bounding box center [152, 85] width 92 height 9
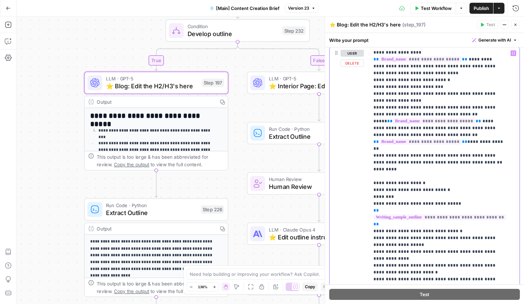
scroll to position [1125, 0]
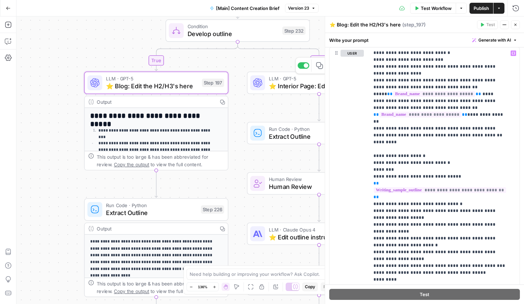
click at [291, 86] on span "⭐️ Interior Page: Edit H2/H3's" at bounding box center [314, 85] width 91 height 9
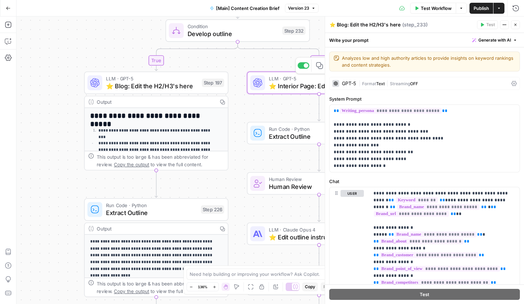
type textarea "⭐️ Interior Page: Edit H2/H3's"
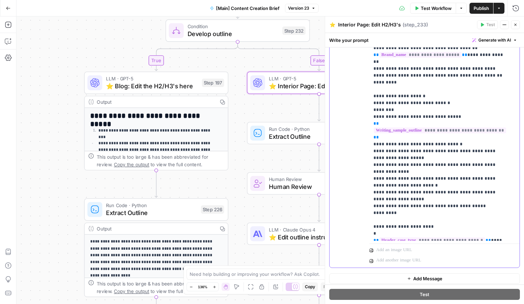
scroll to position [1112, 0]
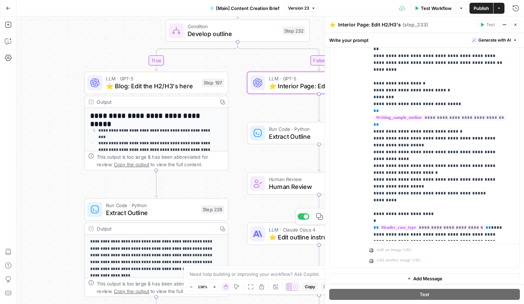
click at [279, 235] on span "⭐️ Edit outline instructions" at bounding box center [314, 236] width 91 height 9
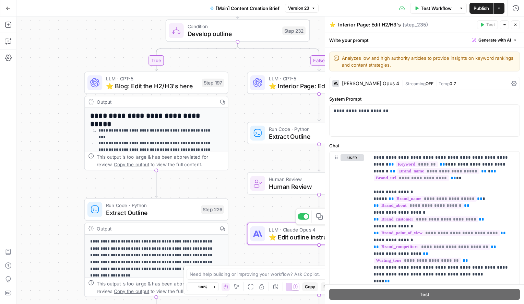
type textarea "⭐️ Edit outline instructions"
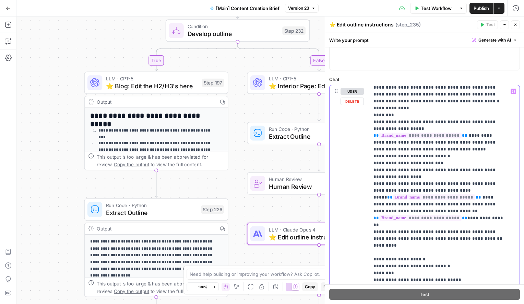
scroll to position [1070, 0]
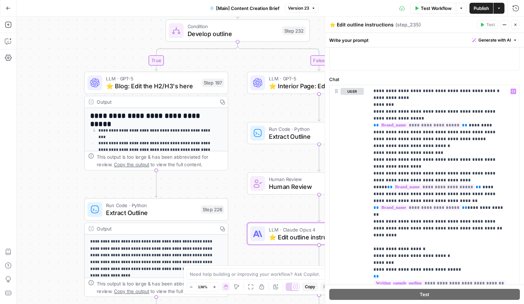
drag, startPoint x: 61, startPoint y: 182, endPoint x: 69, endPoint y: 96, distance: 86.2
click at [69, 96] on div "true false true false Workflow Set Inputs Inputs Condition If city is provided …" at bounding box center [270, 159] width 508 height 287
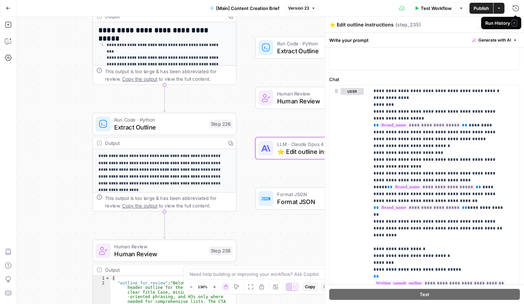
click at [516, 26] on span "E" at bounding box center [514, 23] width 5 height 7
click at [515, 24] on icon "button" at bounding box center [515, 25] width 4 height 4
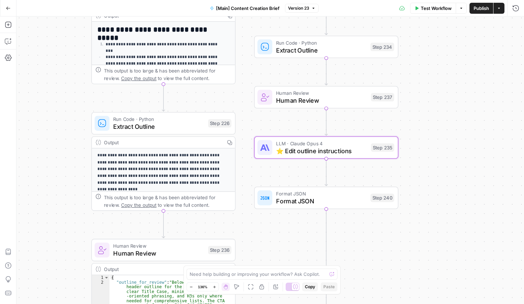
drag, startPoint x: 452, startPoint y: 199, endPoint x: 450, endPoint y: 23, distance: 175.6
click at [450, 23] on div "true false true false Workflow Set Inputs Inputs Condition If city is provided …" at bounding box center [270, 159] width 508 height 287
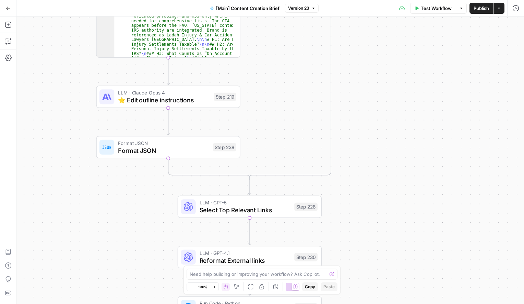
drag, startPoint x: 410, startPoint y: 201, endPoint x: 416, endPoint y: 95, distance: 105.8
click at [416, 95] on div "true false true false Workflow Set Inputs Inputs Condition If city is provided …" at bounding box center [270, 159] width 508 height 287
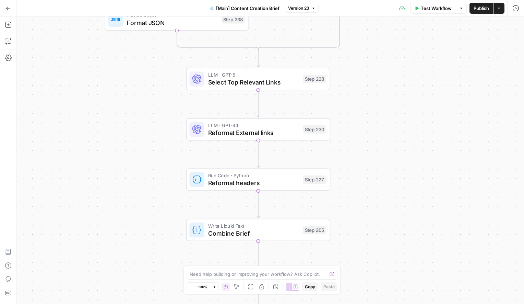
drag, startPoint x: 368, startPoint y: 239, endPoint x: 377, endPoint y: 92, distance: 147.4
click at [377, 92] on div "true false true false Workflow Set Inputs Inputs Condition If city is provided …" at bounding box center [270, 159] width 508 height 287
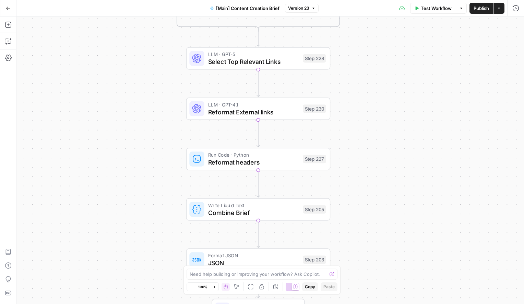
drag, startPoint x: 372, startPoint y: 207, endPoint x: 358, endPoint y: 140, distance: 68.3
click at [357, 144] on div "true false true false Workflow Set Inputs Inputs Condition If city is provided …" at bounding box center [270, 159] width 508 height 287
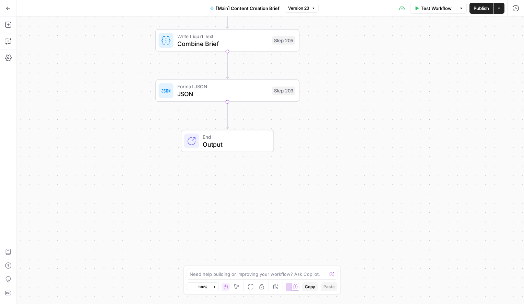
drag, startPoint x: 371, startPoint y: 234, endPoint x: 356, endPoint y: 120, distance: 114.6
click at [355, 120] on div "true false true false Workflow Set Inputs Inputs Condition If city is provided …" at bounding box center [270, 159] width 508 height 287
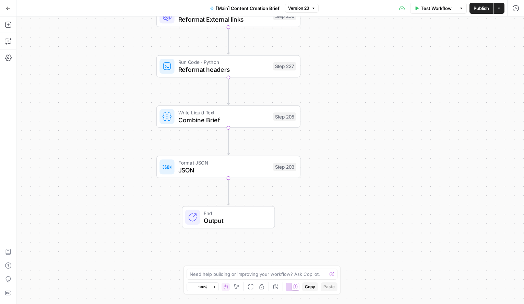
drag, startPoint x: 357, startPoint y: 108, endPoint x: 361, endPoint y: 204, distance: 95.8
click at [360, 203] on div "true false true false Workflow Set Inputs Inputs Condition If city is provided …" at bounding box center [270, 159] width 508 height 287
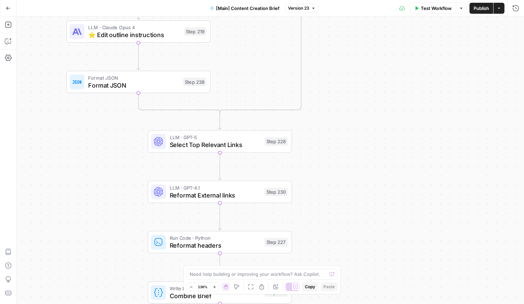
drag, startPoint x: 356, startPoint y: 99, endPoint x: 352, endPoint y: 266, distance: 167.1
click at [352, 266] on div "true false true false Workflow Set Inputs Inputs Condition If city is provided …" at bounding box center [270, 159] width 508 height 287
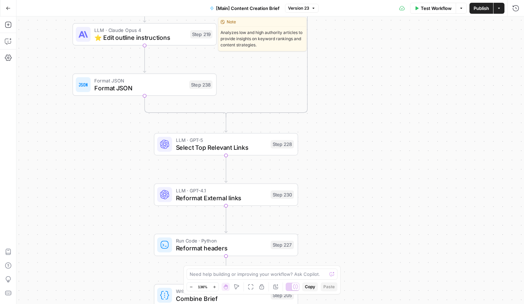
click at [145, 39] on span "⭐️ Edit outline instructions" at bounding box center [140, 37] width 92 height 9
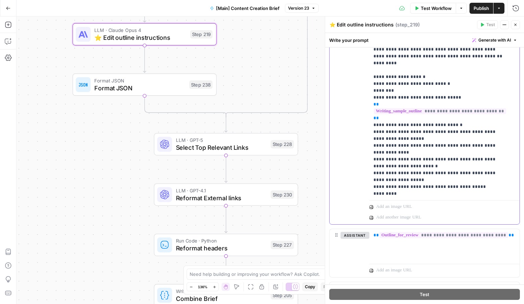
scroll to position [1098, 0]
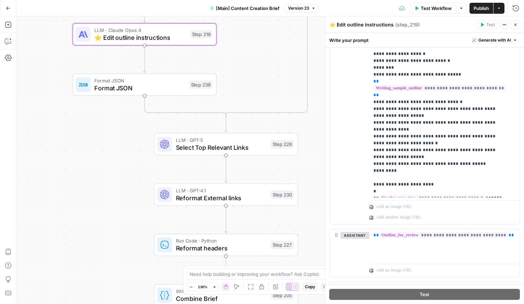
click at [516, 24] on icon "button" at bounding box center [515, 25] width 4 height 4
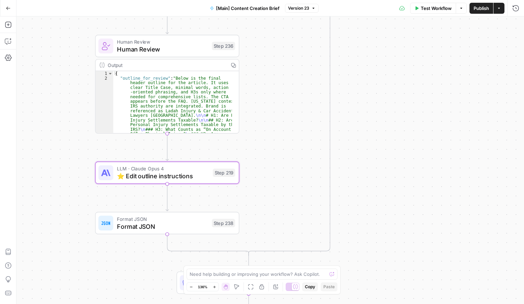
drag, startPoint x: 340, startPoint y: 56, endPoint x: 364, endPoint y: 208, distance: 153.8
click at [364, 202] on div "true false true false Workflow Set Inputs Inputs Condition If city is provided …" at bounding box center [270, 159] width 508 height 287
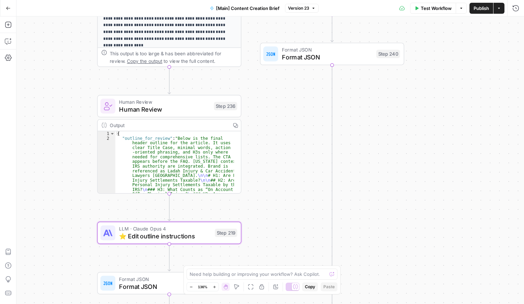
drag, startPoint x: 370, startPoint y: 88, endPoint x: 371, endPoint y: 145, distance: 56.2
click at [371, 141] on div "true false true false Workflow Set Inputs Inputs Condition If city is provided …" at bounding box center [270, 159] width 508 height 287
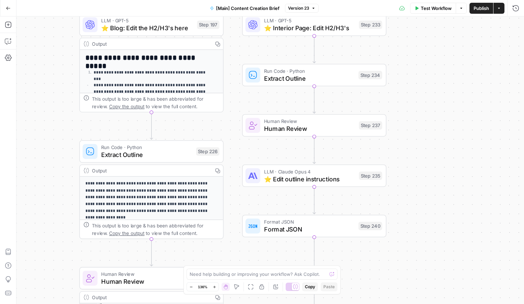
drag, startPoint x: 453, startPoint y: 61, endPoint x: 436, endPoint y: 233, distance: 172.4
click at [436, 233] on div "true false true false Workflow Set Inputs Inputs Condition If city is provided …" at bounding box center [270, 159] width 508 height 287
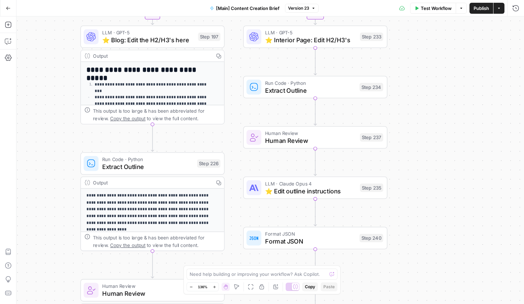
drag, startPoint x: 430, startPoint y: 115, endPoint x: 431, endPoint y: 124, distance: 9.3
click at [431, 124] on div "true false true false Workflow Set Inputs Inputs Condition If city is provided …" at bounding box center [270, 159] width 508 height 287
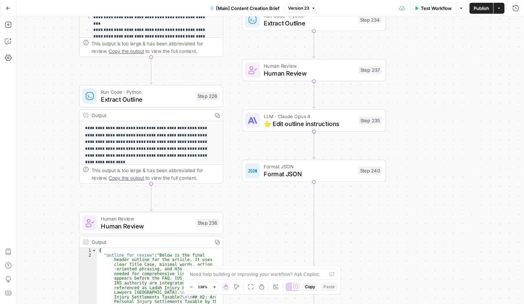
drag, startPoint x: 428, startPoint y: 197, endPoint x: 427, endPoint y: 103, distance: 93.6
click at [427, 103] on div "true false true false Workflow Set Inputs Inputs Condition If city is provided …" at bounding box center [270, 159] width 508 height 287
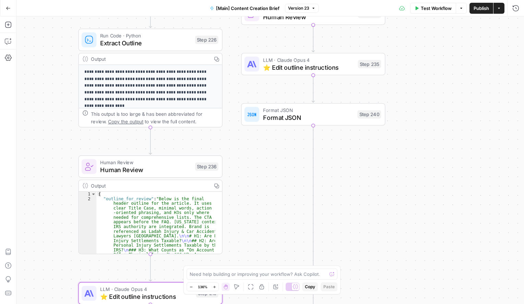
drag, startPoint x: 401, startPoint y: 252, endPoint x: 400, endPoint y: 161, distance: 91.2
click at [400, 161] on div "true false true false Workflow Set Inputs Inputs Condition If city is provided …" at bounding box center [270, 159] width 508 height 287
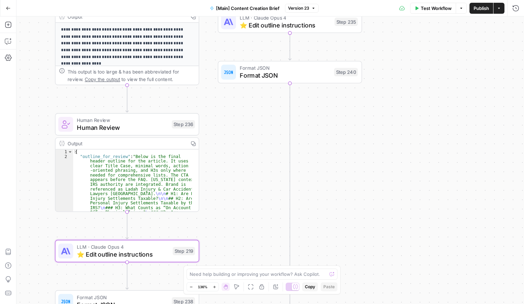
drag, startPoint x: 393, startPoint y: 213, endPoint x: 369, endPoint y: 235, distance: 31.8
click at [369, 235] on div "true false true false Workflow Set Inputs Inputs Condition If city is provided …" at bounding box center [270, 159] width 508 height 287
click at [7, 8] on icon "button" at bounding box center [8, 8] width 4 height 3
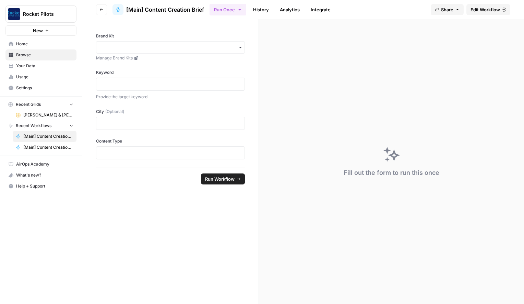
click at [37, 114] on span "[PERSON_NAME] & [PERSON_NAME] [US_STATE] Car Accident Lawyers" at bounding box center [48, 115] width 50 height 6
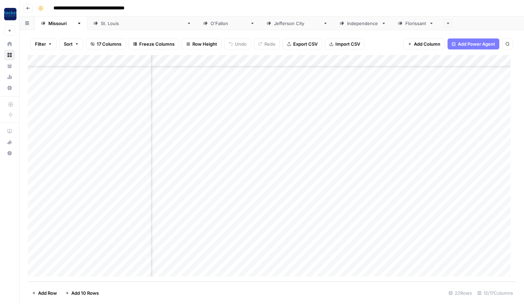
scroll to position [58, 287]
click at [390, 176] on div "Add Column" at bounding box center [272, 168] width 488 height 226
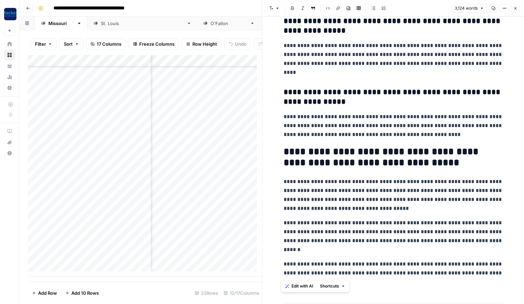
scroll to position [3654, 0]
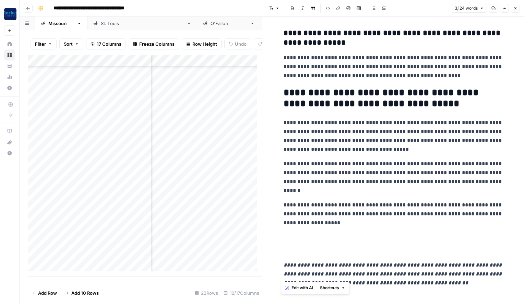
drag, startPoint x: 282, startPoint y: 37, endPoint x: 460, endPoint y: 280, distance: 301.0
copy div "**********"
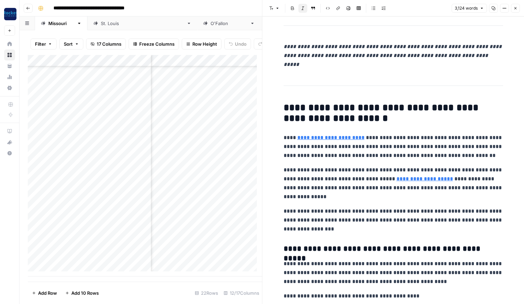
scroll to position [0, 0]
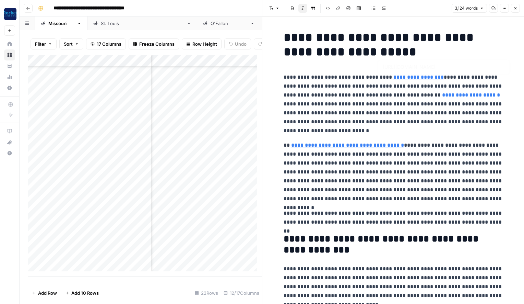
type input "[URL][DOMAIN_NAME][US_STATE]"
click at [477, 220] on p "**********" at bounding box center [393, 218] width 219 height 18
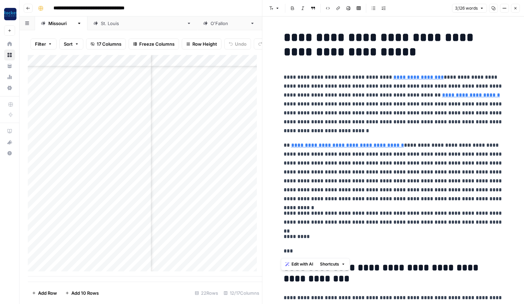
drag, startPoint x: 291, startPoint y: 251, endPoint x: 281, endPoint y: 251, distance: 10.3
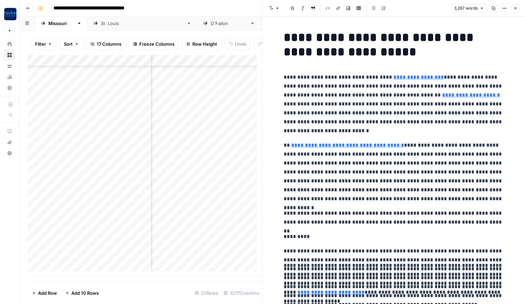
scroll to position [56, 0]
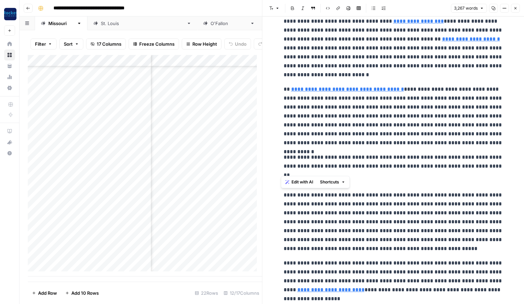
drag, startPoint x: 308, startPoint y: 297, endPoint x: 282, endPoint y: 197, distance: 103.8
click at [298, 181] on span "Edit with AI" at bounding box center [303, 182] width 22 height 6
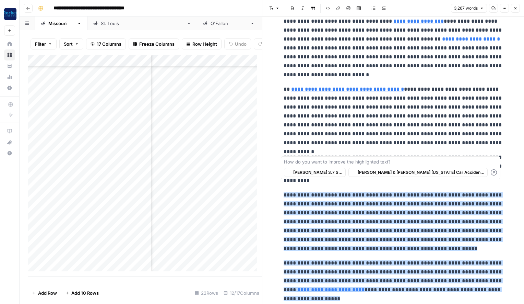
scroll to position [64, 0]
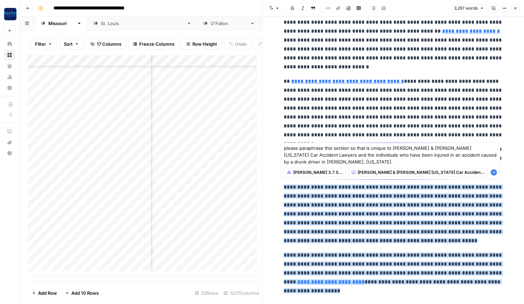
type textarea "please paraphrase this section so that is unique to [PERSON_NAME] & [PERSON_NAM…"
click at [492, 171] on icon "button" at bounding box center [494, 172] width 6 height 6
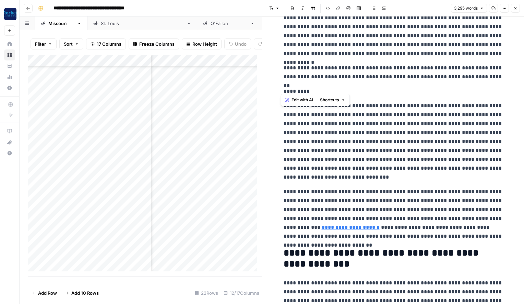
scroll to position [156, 0]
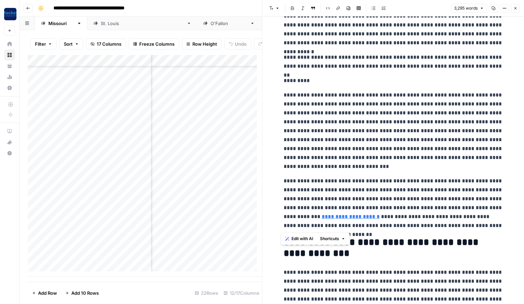
drag, startPoint x: 281, startPoint y: 186, endPoint x: 499, endPoint y: 225, distance: 221.7
copy div "**********"
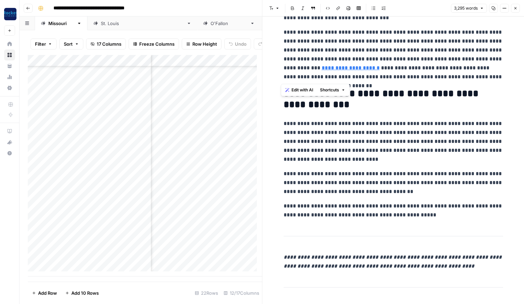
scroll to position [309, 0]
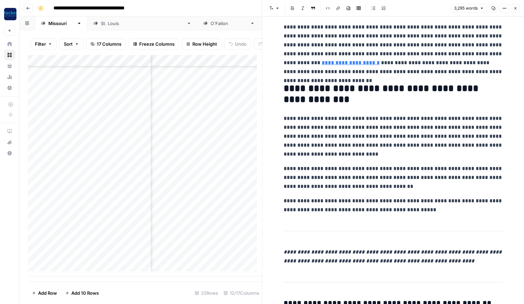
click at [284, 118] on p "**********" at bounding box center [393, 136] width 219 height 45
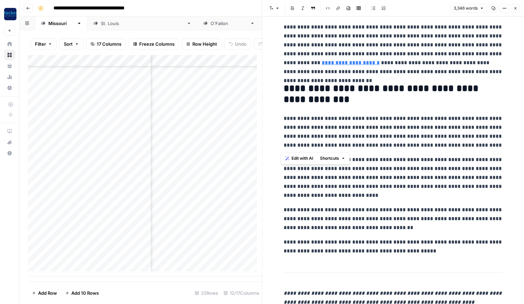
drag, startPoint x: 499, startPoint y: 146, endPoint x: 282, endPoint y: 119, distance: 218.5
click at [284, 119] on p "**********" at bounding box center [393, 132] width 219 height 36
click at [303, 159] on span "Edit with AI" at bounding box center [303, 158] width 22 height 6
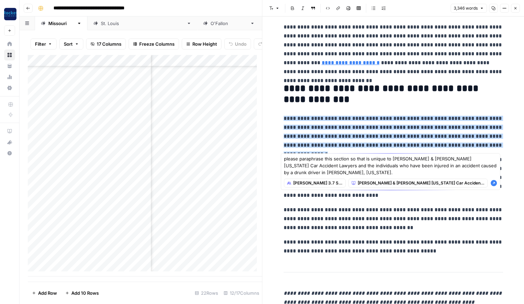
type textarea "please paraphrase this section so that is unique to [PERSON_NAME] & [PERSON_NAM…"
click at [495, 179] on icon "button" at bounding box center [493, 182] width 7 height 7
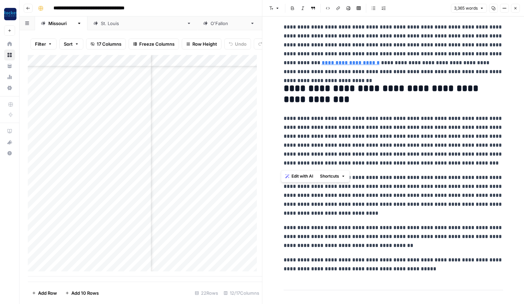
drag, startPoint x: 456, startPoint y: 161, endPoint x: 280, endPoint y: 120, distance: 181.2
copy p "**********"
click at [385, 56] on p "**********" at bounding box center [393, 50] width 219 height 54
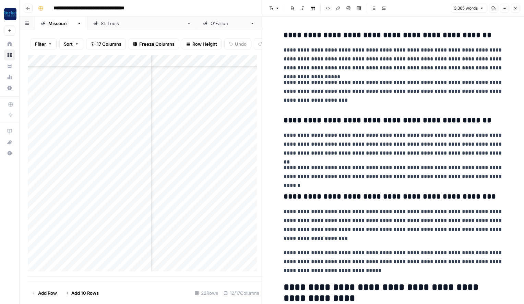
scroll to position [647, 0]
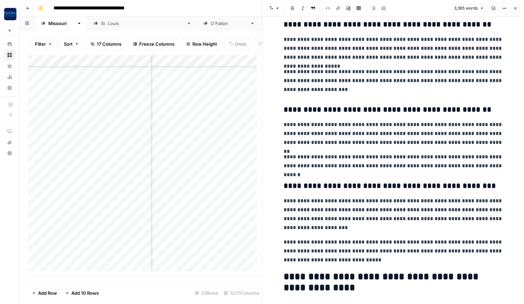
click at [497, 164] on p "**********" at bounding box center [393, 161] width 219 height 18
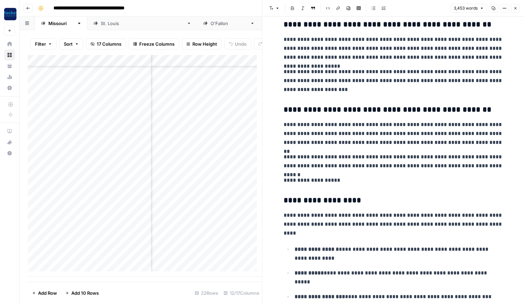
scroll to position [666, 0]
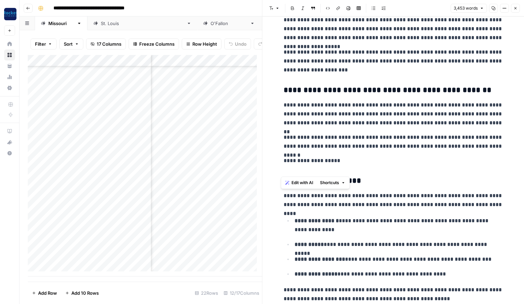
drag, startPoint x: 421, startPoint y: 295, endPoint x: 284, endPoint y: 200, distance: 166.9
click at [389, 183] on h3 "**********" at bounding box center [393, 181] width 219 height 10
drag, startPoint x: 369, startPoint y: 179, endPoint x: 280, endPoint y: 178, distance: 88.5
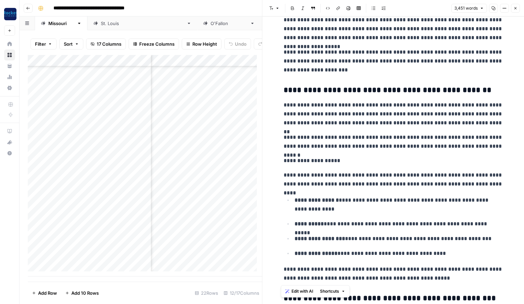
drag, startPoint x: 416, startPoint y: 277, endPoint x: 278, endPoint y: 171, distance: 173.5
click at [307, 290] on span "Edit with AI" at bounding box center [303, 291] width 22 height 6
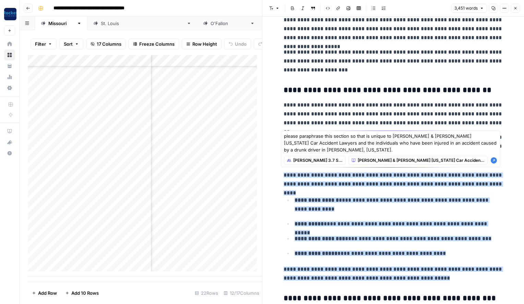
type textarea "please paraphrase this section so that is unique to [PERSON_NAME] & [PERSON_NAM…"
click at [494, 159] on icon "button" at bounding box center [494, 160] width 6 height 6
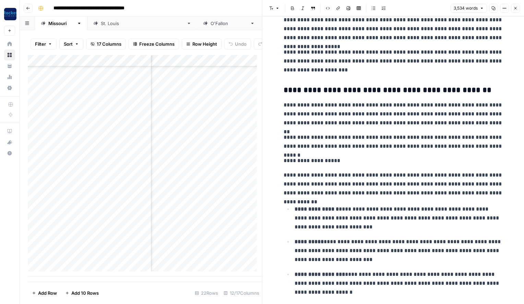
scroll to position [726, 0]
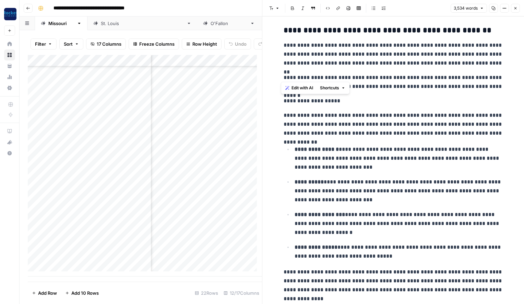
drag, startPoint x: 301, startPoint y: 297, endPoint x: 277, endPoint y: 103, distance: 195.6
copy div "**********"
